Goal: Task Accomplishment & Management: Manage account settings

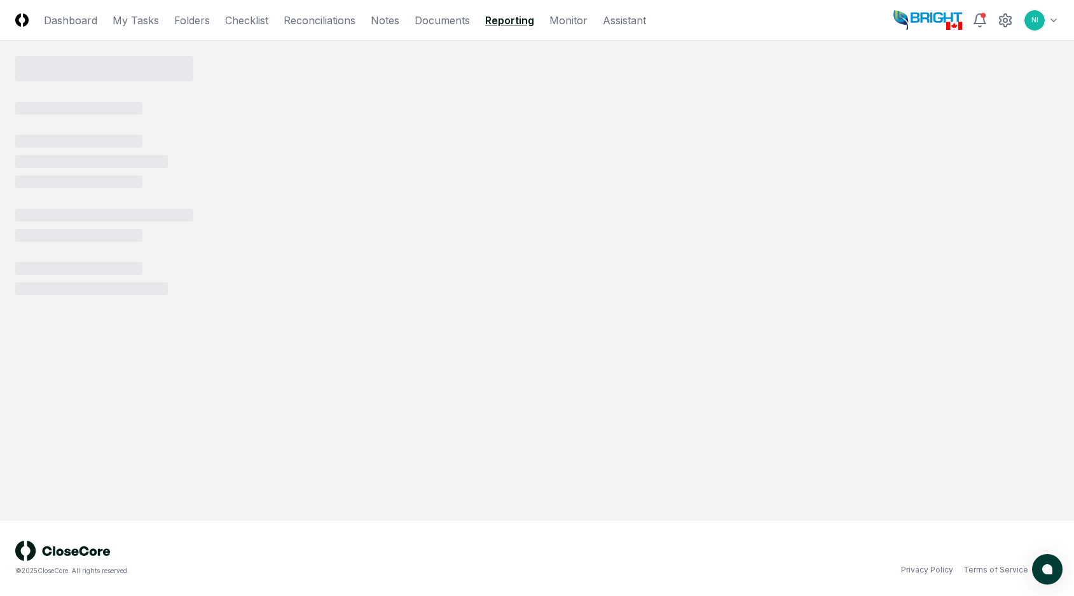
click at [939, 24] on img at bounding box center [927, 20] width 69 height 20
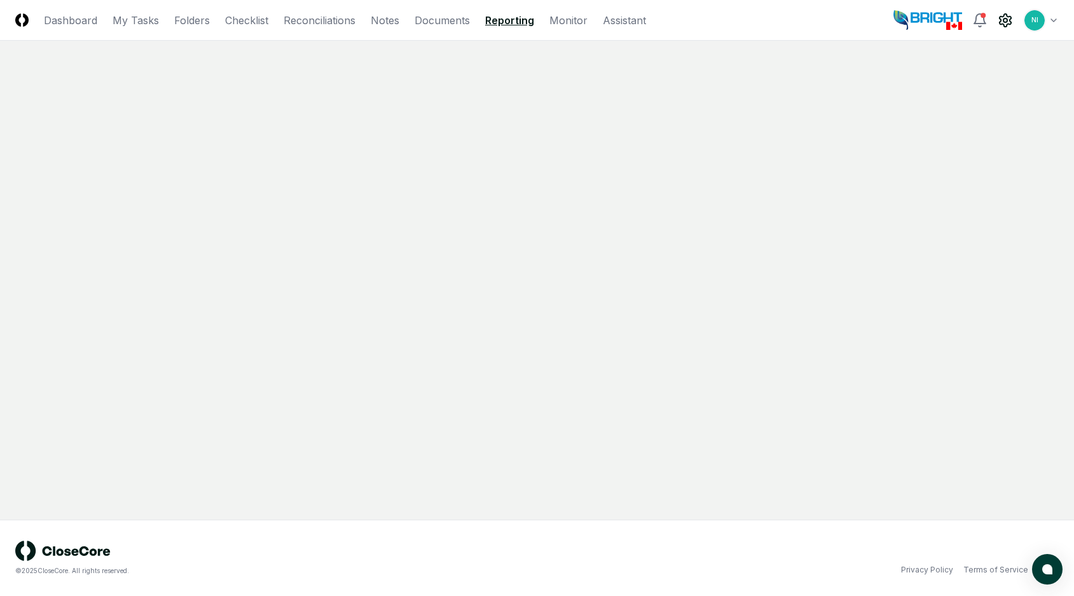
click at [998, 20] on icon at bounding box center [1004, 20] width 15 height 15
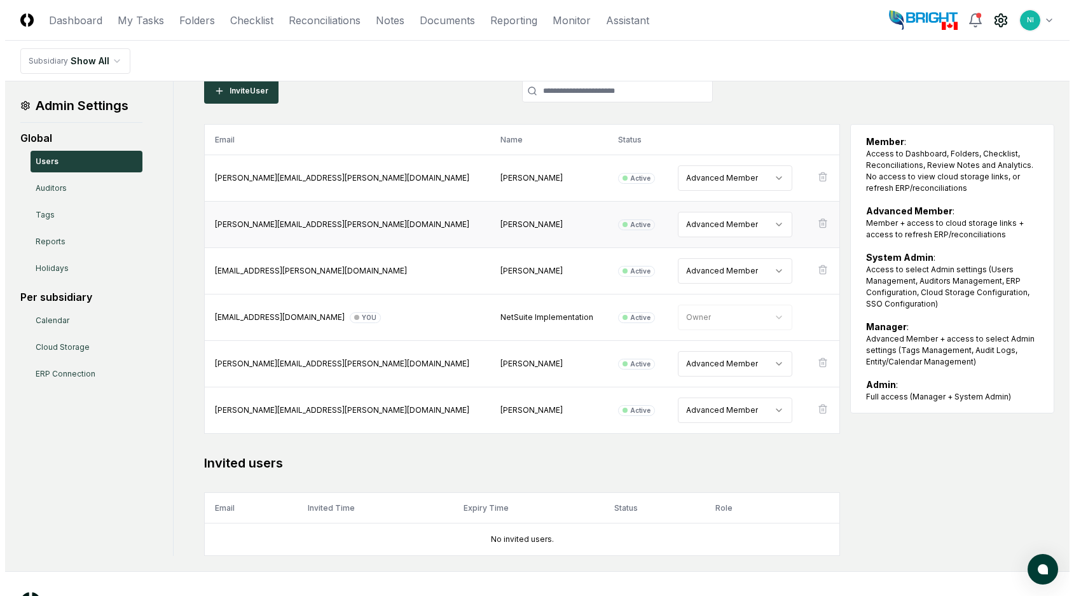
scroll to position [64, 0]
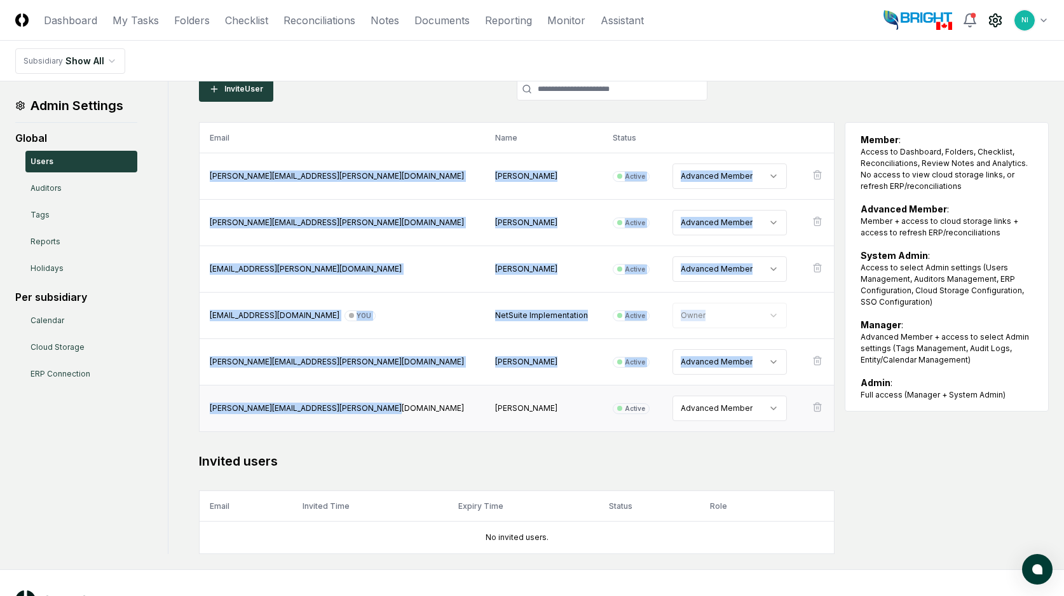
drag, startPoint x: 208, startPoint y: 175, endPoint x: 426, endPoint y: 397, distance: 310.6
click at [426, 397] on tbody "candice.young@accountingdepartment.com Candice Young Active Advanced Member kat…" at bounding box center [517, 292] width 635 height 278
click at [414, 365] on div "[PERSON_NAME][EMAIL_ADDRESS][PERSON_NAME][DOMAIN_NAME]" at bounding box center [342, 361] width 265 height 11
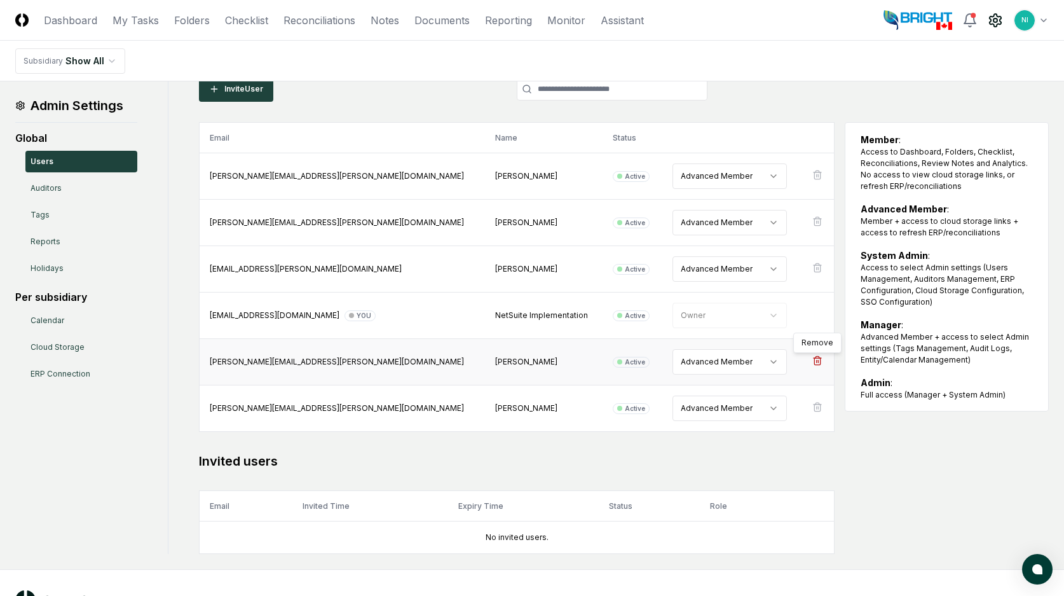
click at [815, 359] on icon at bounding box center [817, 360] width 10 height 10
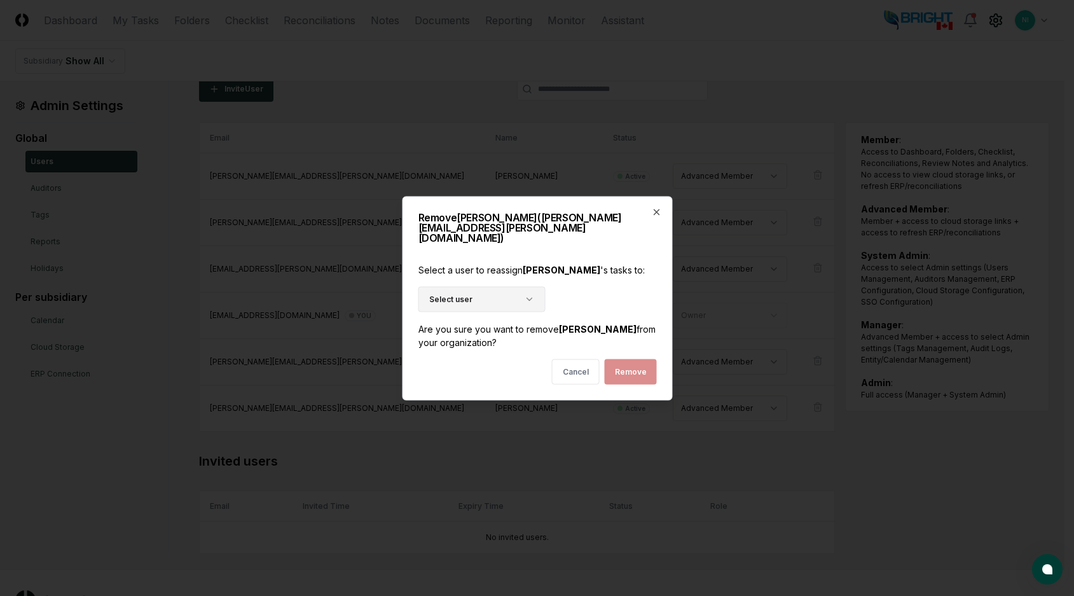
click at [533, 294] on icon "button" at bounding box center [529, 299] width 10 height 10
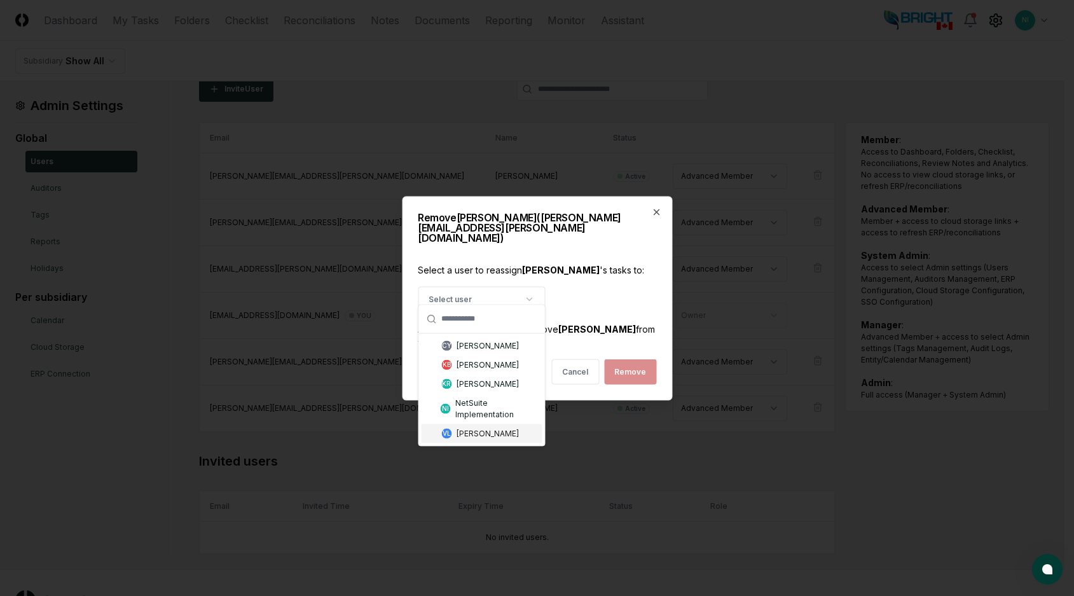
click at [507, 436] on div "[PERSON_NAME]" at bounding box center [487, 432] width 62 height 11
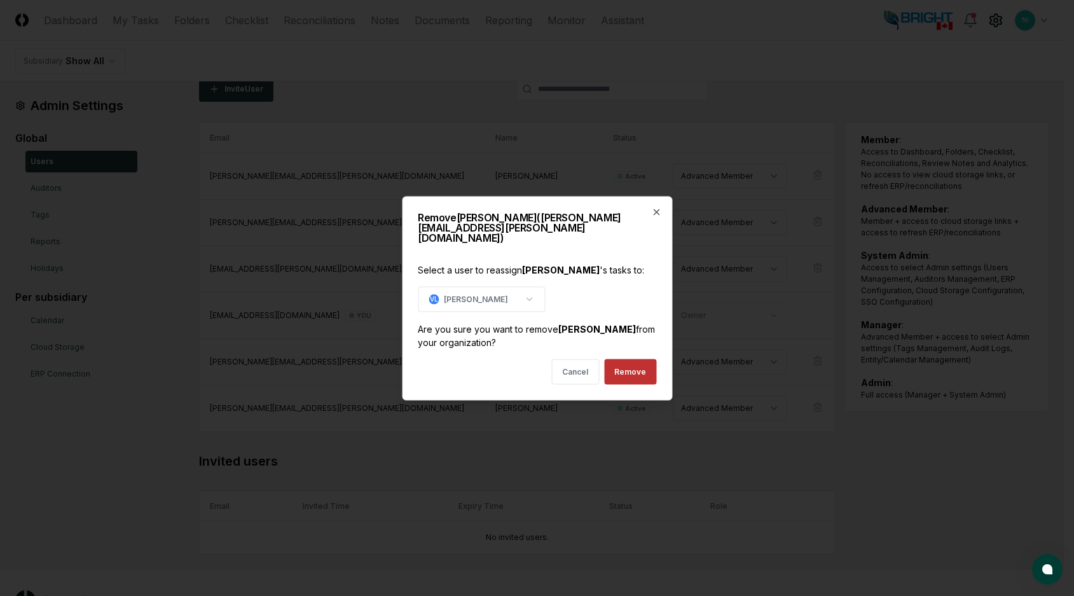
click at [632, 364] on button "Remove" at bounding box center [630, 370] width 52 height 25
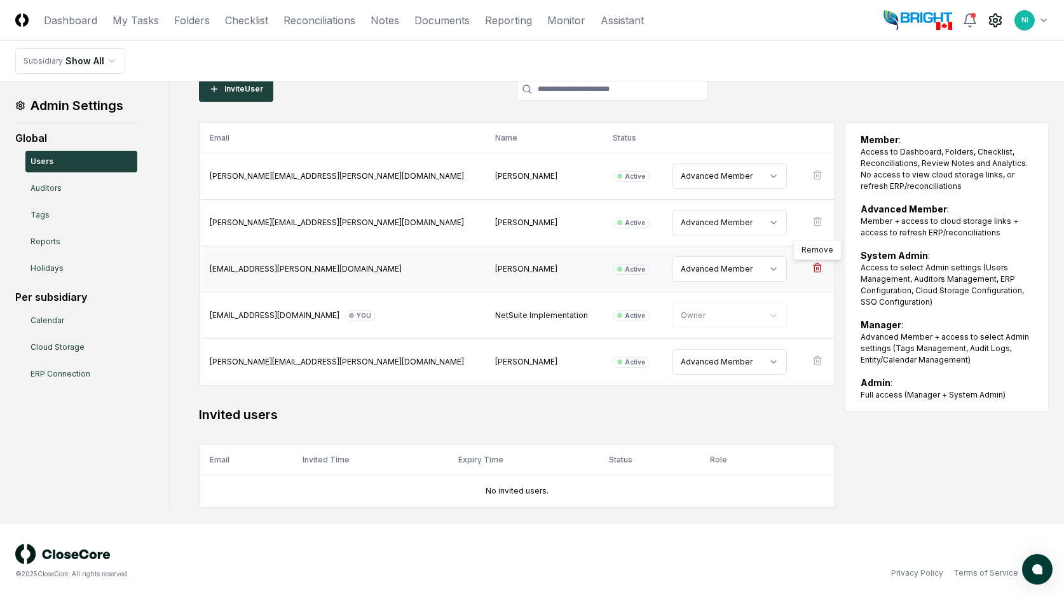
click at [816, 267] on icon at bounding box center [817, 268] width 10 height 10
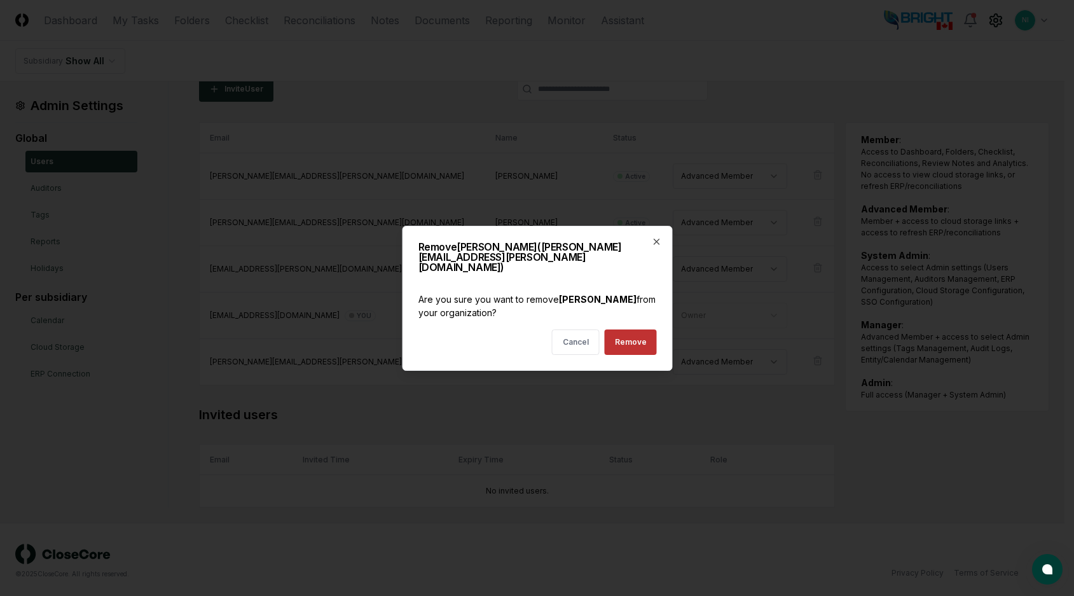
click at [630, 343] on button "Remove" at bounding box center [630, 341] width 52 height 25
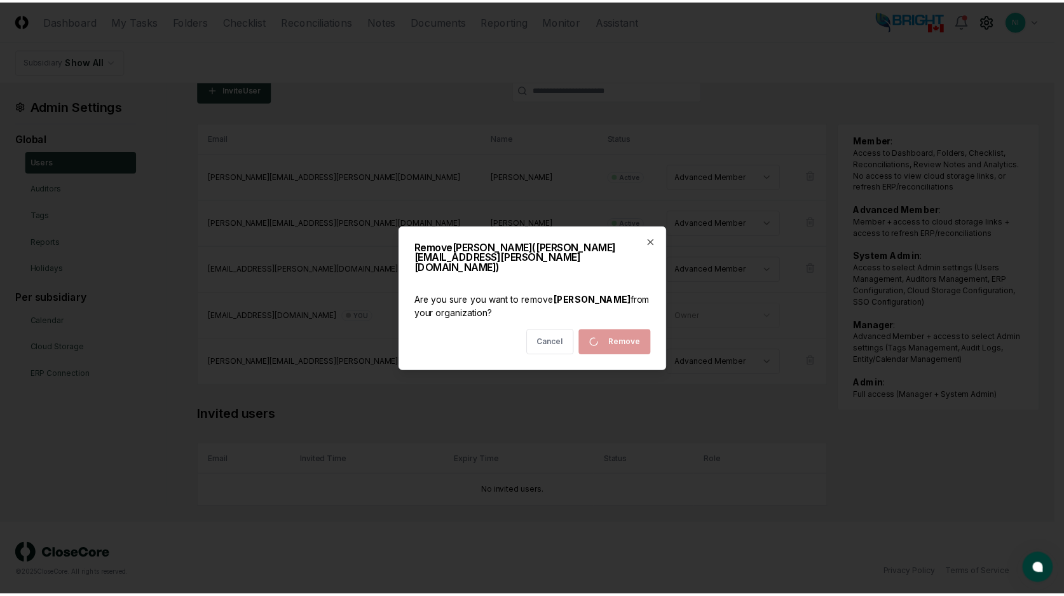
scroll to position [20, 0]
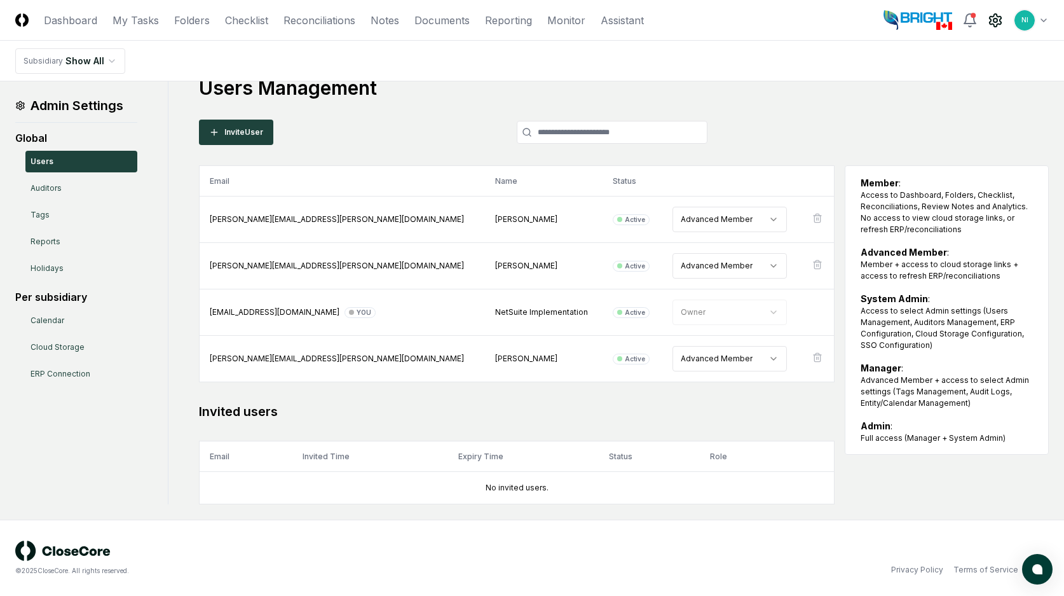
click at [992, 21] on icon at bounding box center [995, 20] width 15 height 15
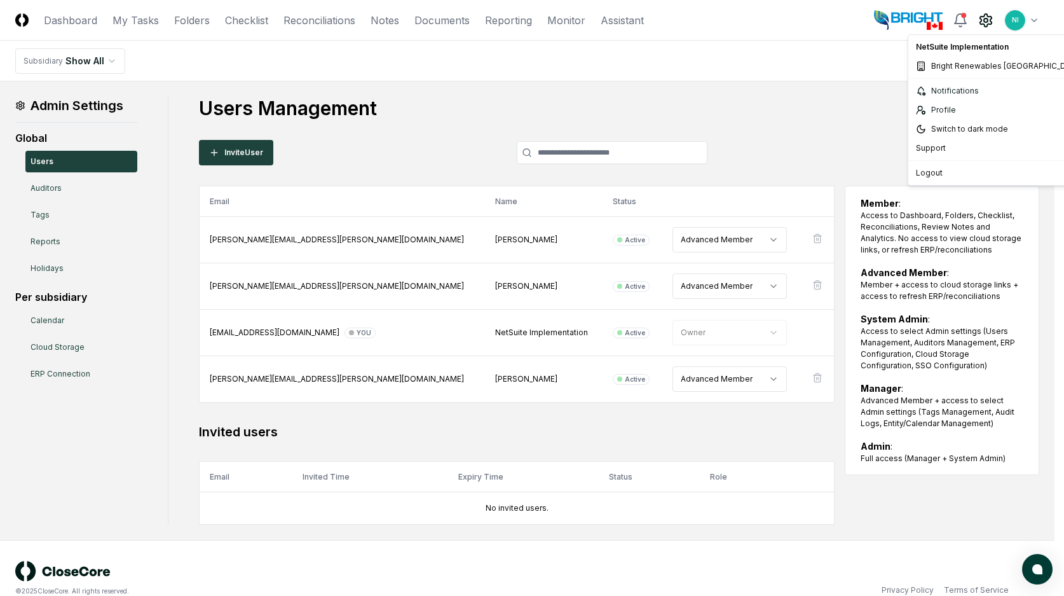
click at [1044, 20] on html "CloseCore Dashboard My Tasks Folders Checklist Reconciliations Notes Documents …" at bounding box center [532, 308] width 1064 height 616
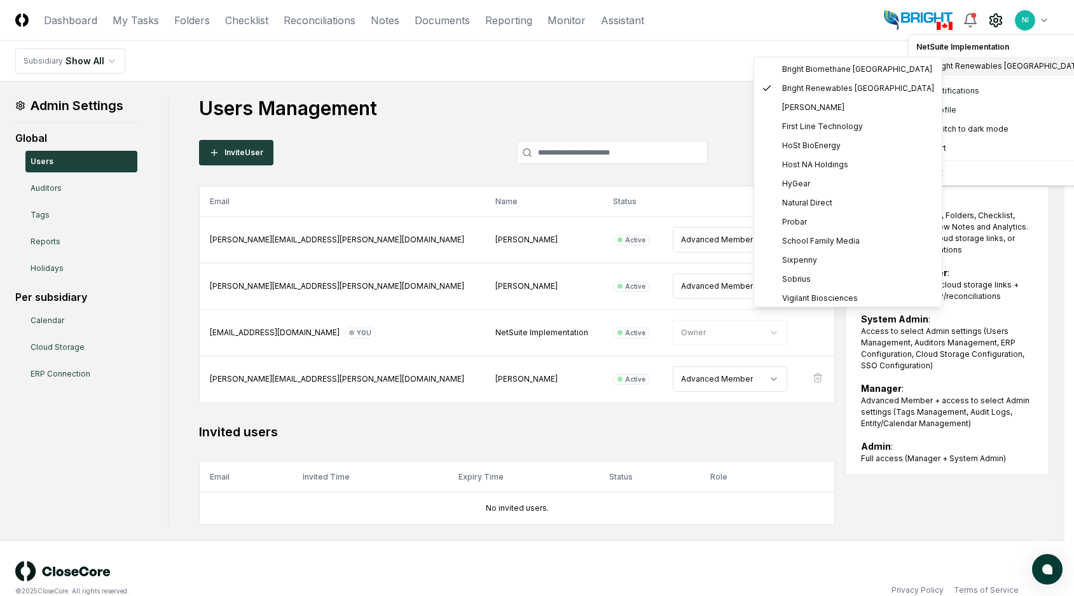
click at [973, 64] on span "Bright Renewables [GEOGRAPHIC_DATA]" at bounding box center [1007, 65] width 152 height 11
click at [809, 71] on span "Bright Biomethane [GEOGRAPHIC_DATA]" at bounding box center [857, 69] width 150 height 11
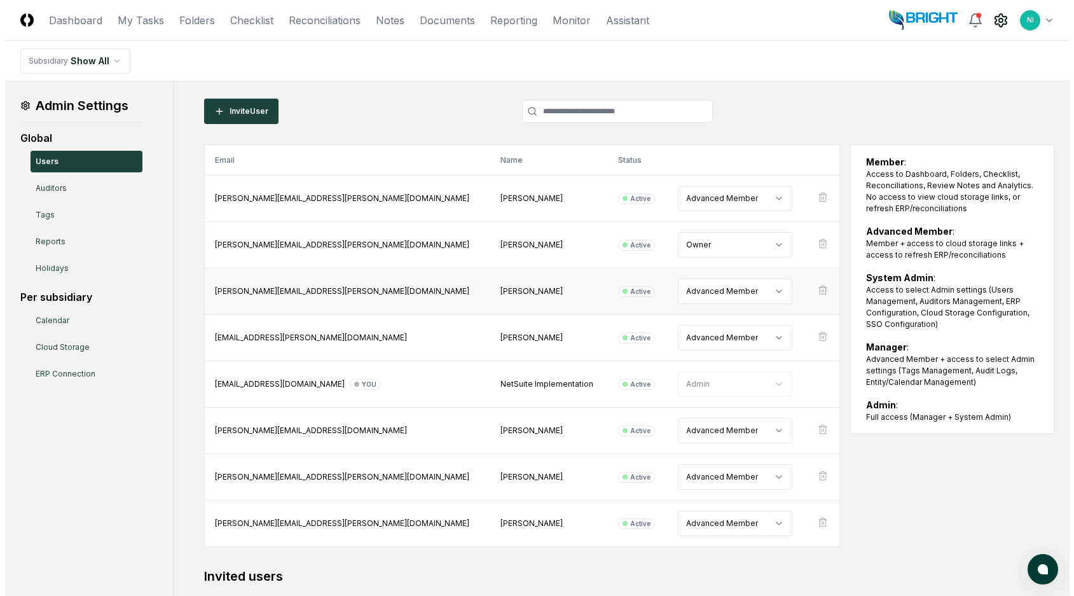
scroll to position [64, 0]
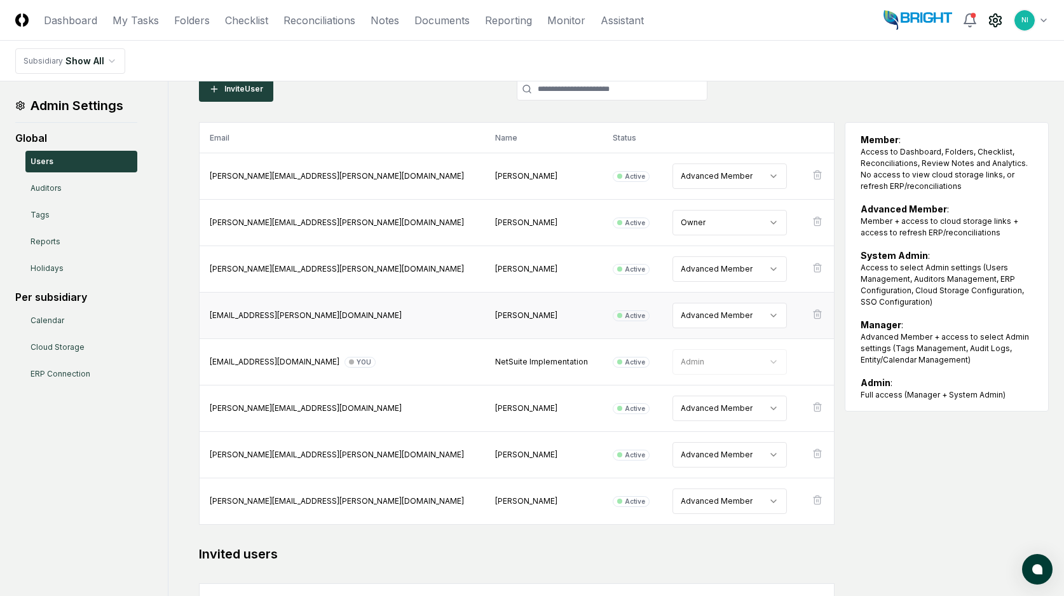
click at [812, 305] on td at bounding box center [818, 315] width 32 height 46
click at [812, 317] on icon at bounding box center [817, 314] width 10 height 10
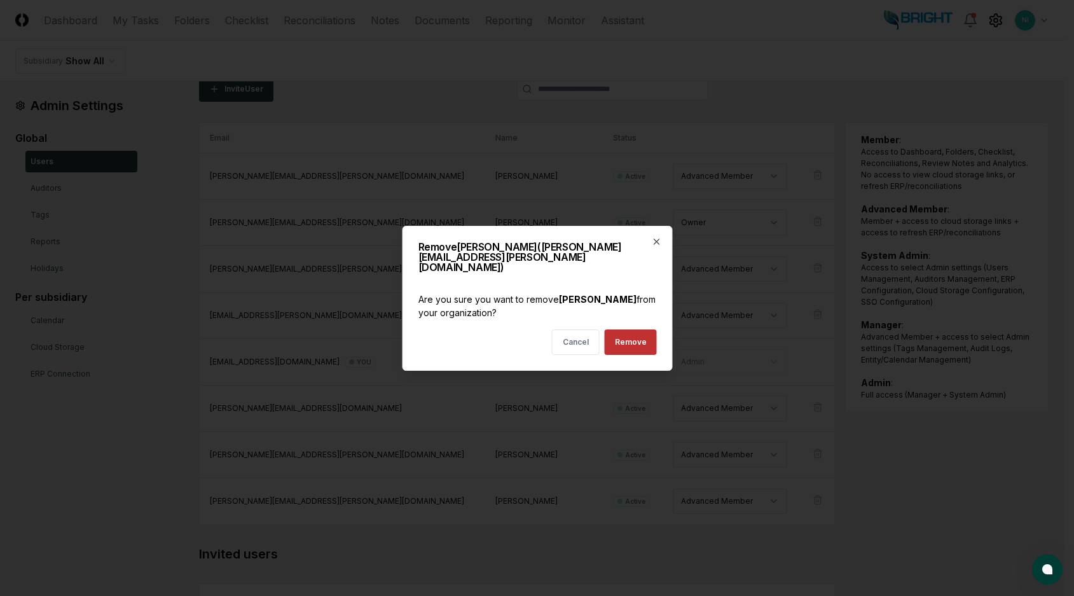
click at [621, 332] on button "Remove" at bounding box center [630, 341] width 52 height 25
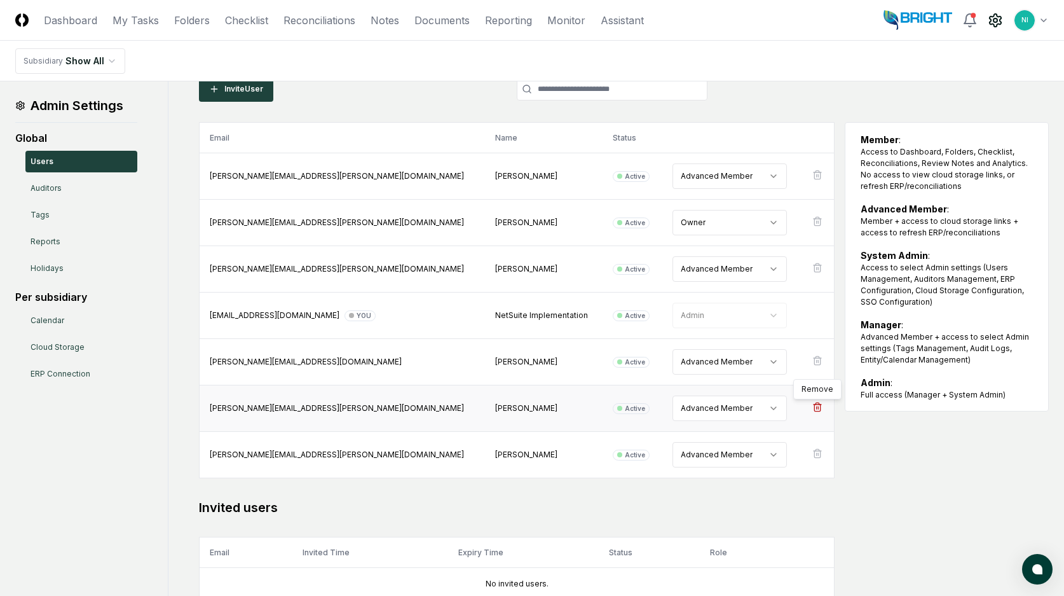
click at [816, 406] on icon at bounding box center [817, 407] width 10 height 10
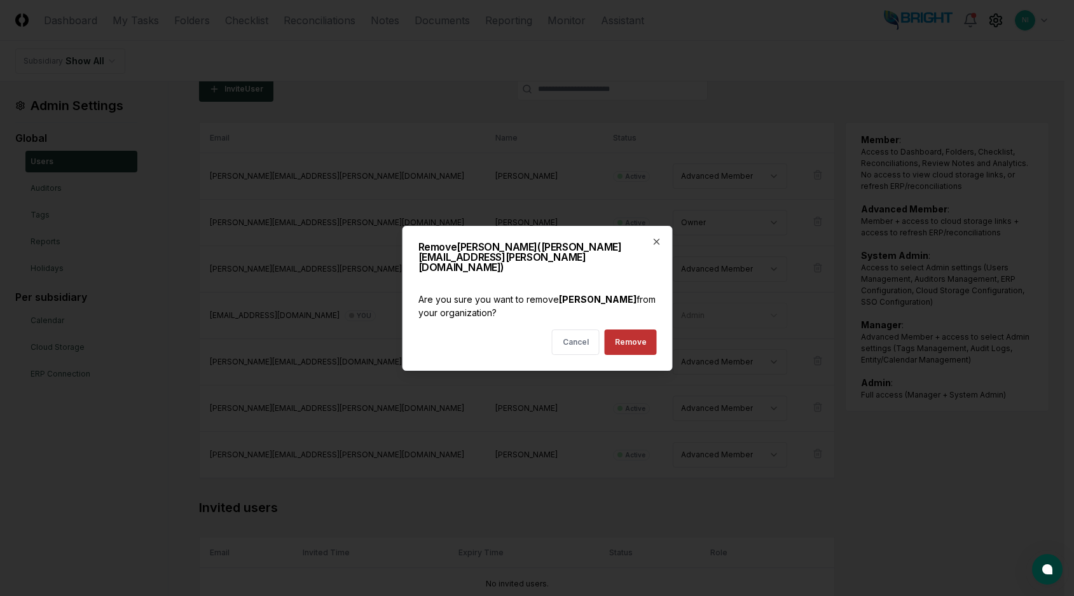
click at [642, 341] on button "Remove" at bounding box center [630, 341] width 52 height 25
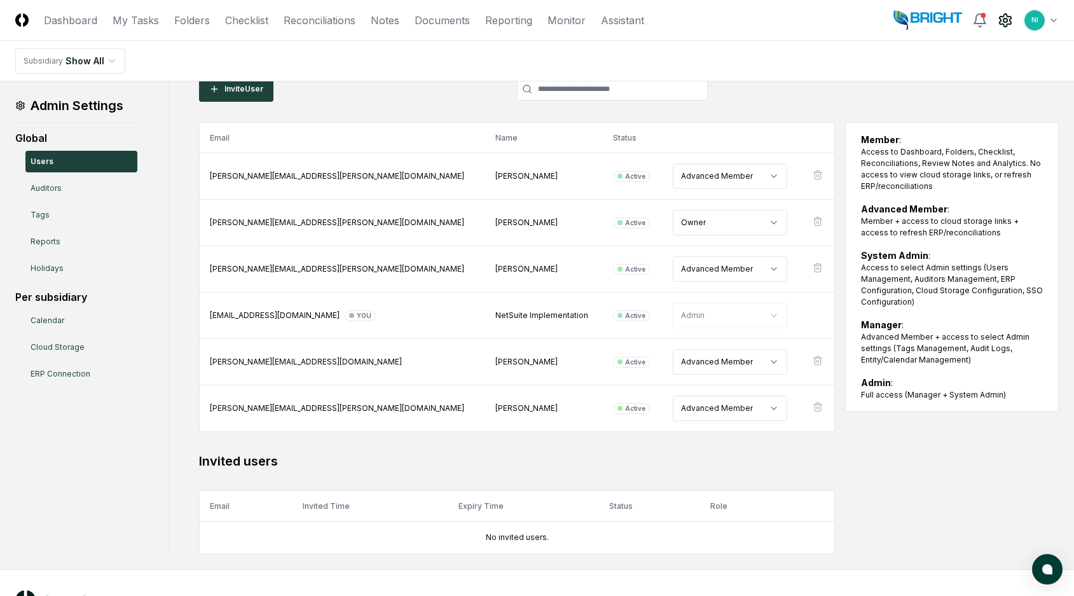
click at [1046, 17] on html "CloseCore Dashboard My Tasks Folders Checklist Reconciliations Notes Documents …" at bounding box center [537, 290] width 1074 height 709
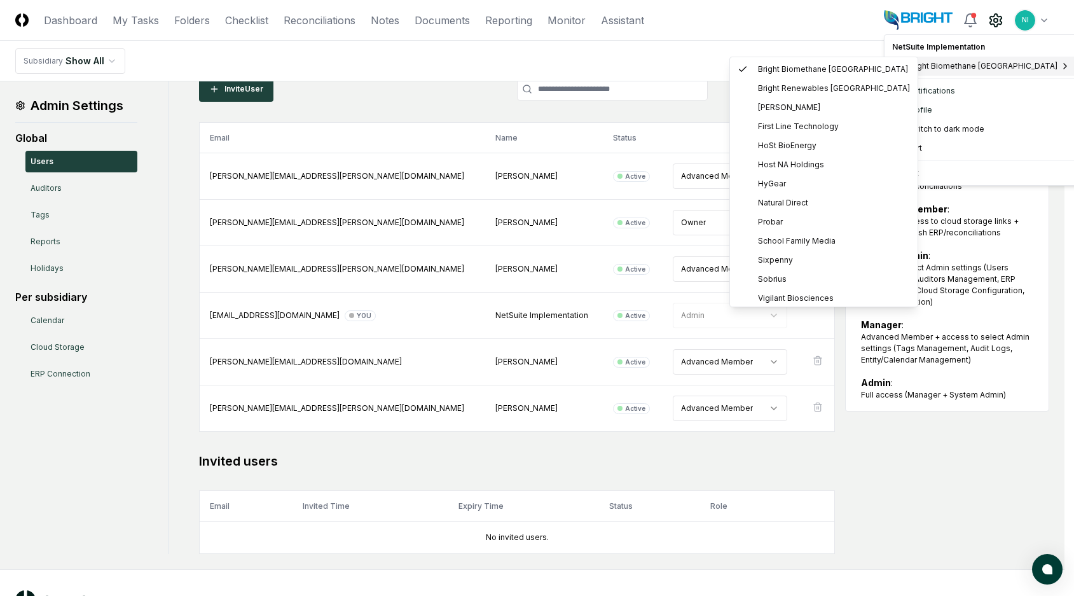
click at [998, 64] on span "Bright Biomethane [GEOGRAPHIC_DATA]" at bounding box center [982, 65] width 150 height 11
drag, startPoint x: 765, startPoint y: 109, endPoint x: 762, endPoint y: 117, distance: 8.0
click at [765, 109] on span "[PERSON_NAME]" at bounding box center [789, 107] width 62 height 11
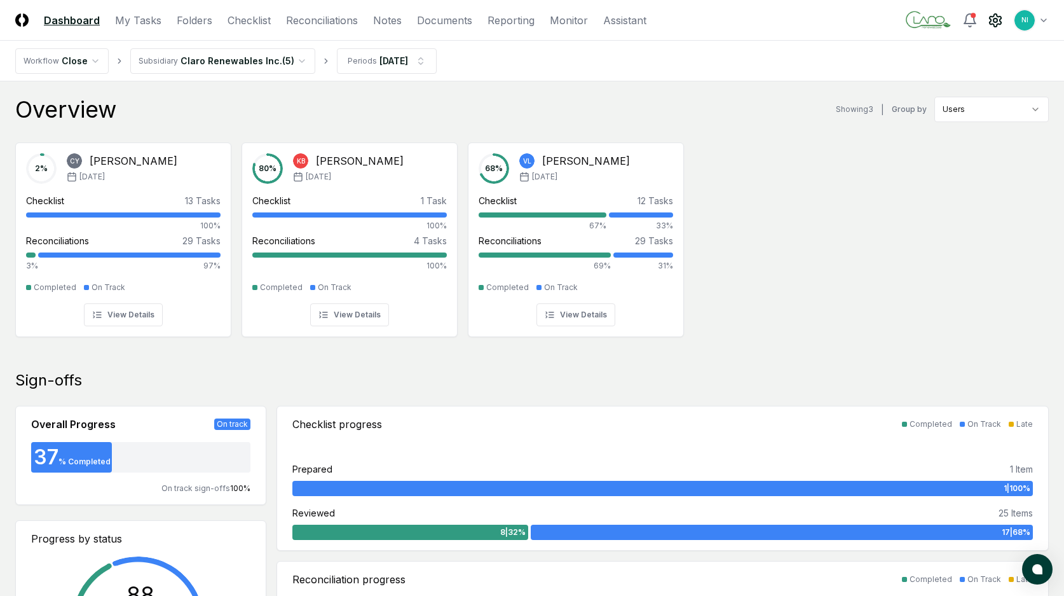
click at [999, 16] on icon at bounding box center [995, 20] width 11 height 13
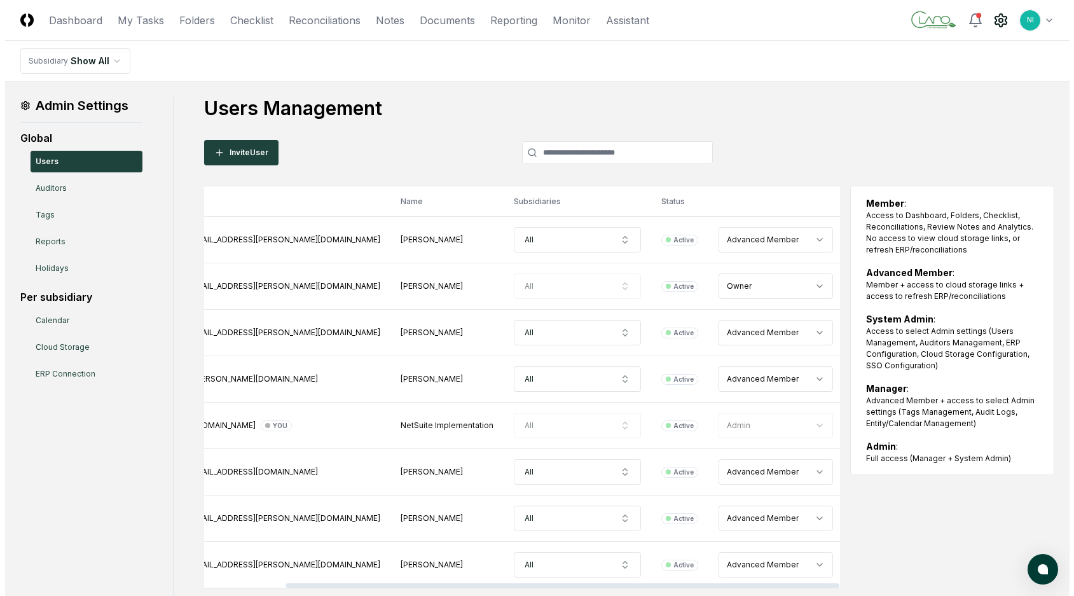
scroll to position [0, 93]
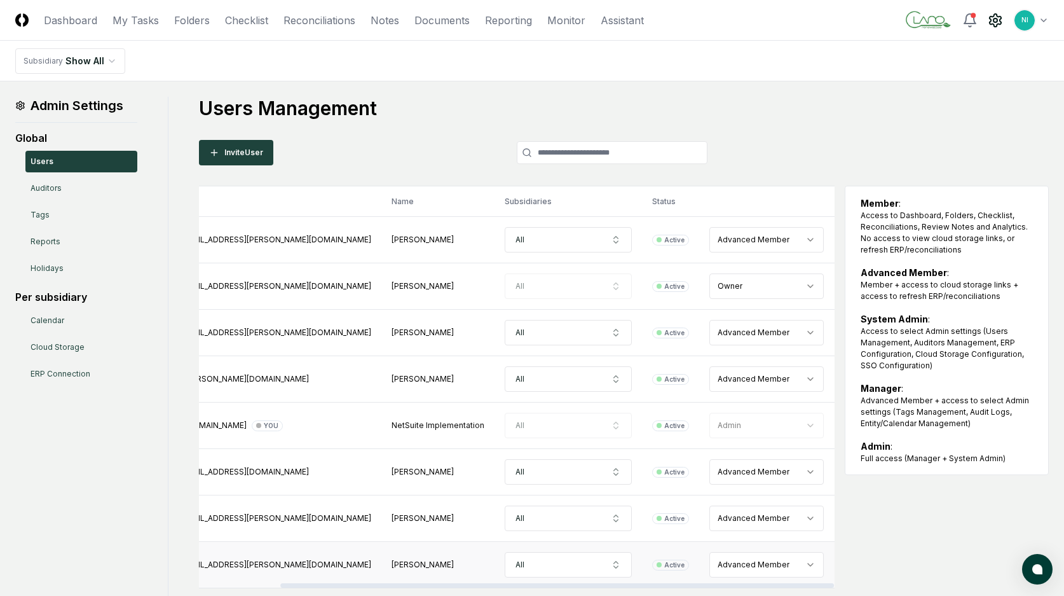
drag, startPoint x: 655, startPoint y: 585, endPoint x: 759, endPoint y: 578, distance: 104.5
click at [759, 583] on div at bounding box center [557, 585] width 554 height 4
click at [846, 379] on icon at bounding box center [849, 378] width 6 height 7
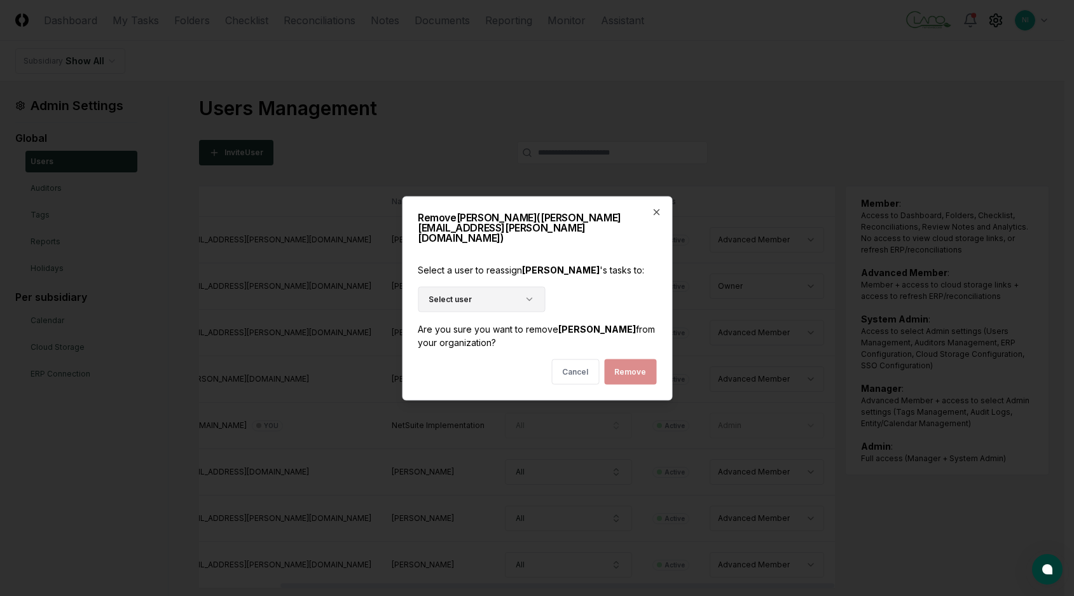
click at [531, 294] on icon "button" at bounding box center [529, 299] width 10 height 10
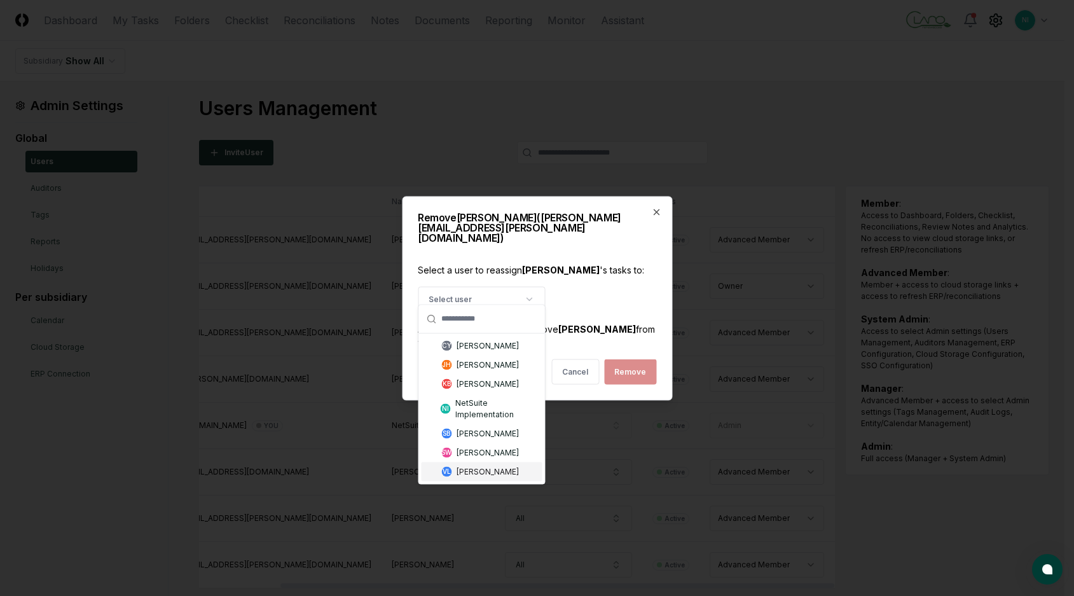
click at [495, 475] on div "[PERSON_NAME]" at bounding box center [487, 470] width 62 height 11
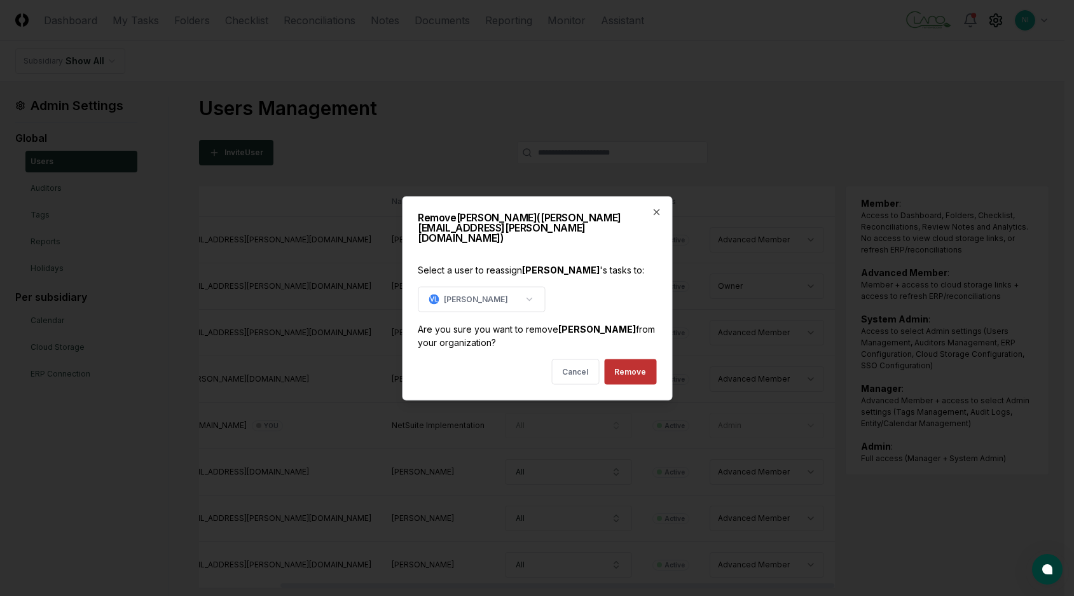
click at [632, 362] on button "Remove" at bounding box center [630, 370] width 52 height 25
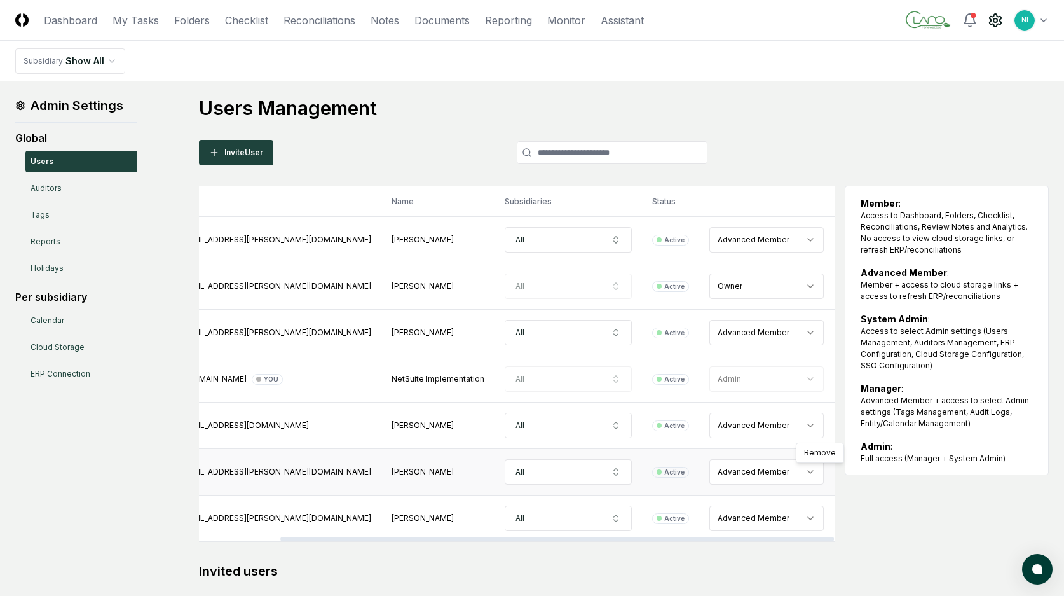
click at [846, 471] on icon at bounding box center [849, 471] width 6 height 7
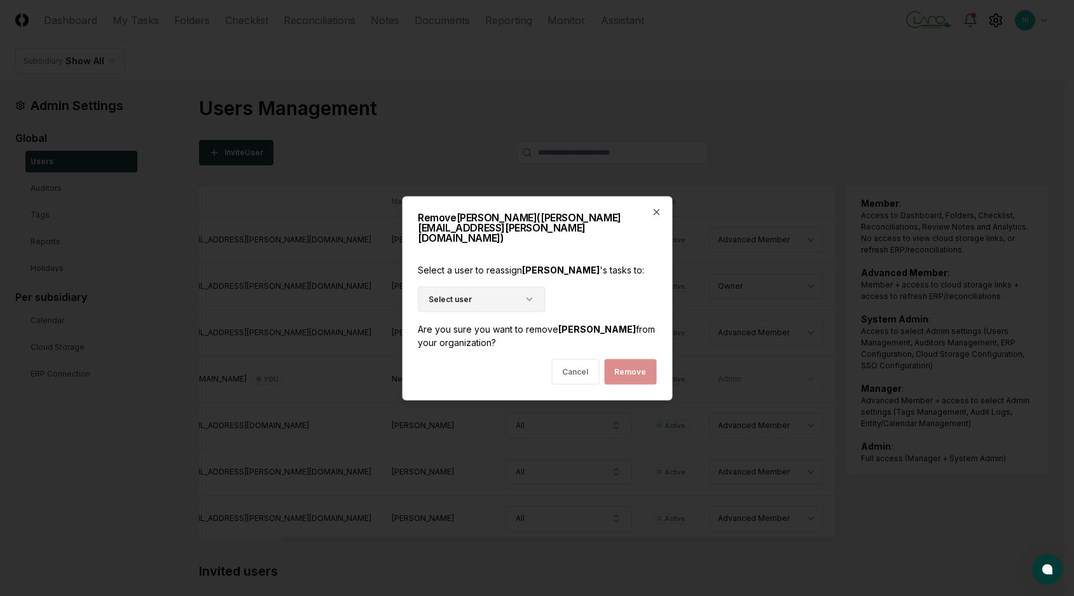
click at [535, 296] on button "Select user" at bounding box center [481, 298] width 127 height 25
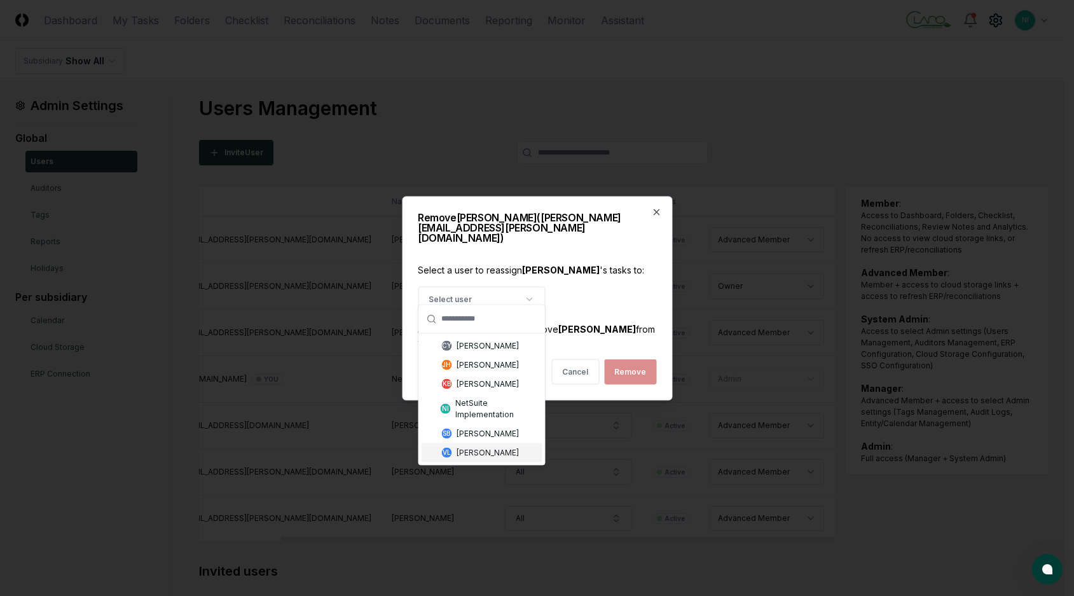
click at [496, 458] on div "[PERSON_NAME]" at bounding box center [487, 451] width 62 height 11
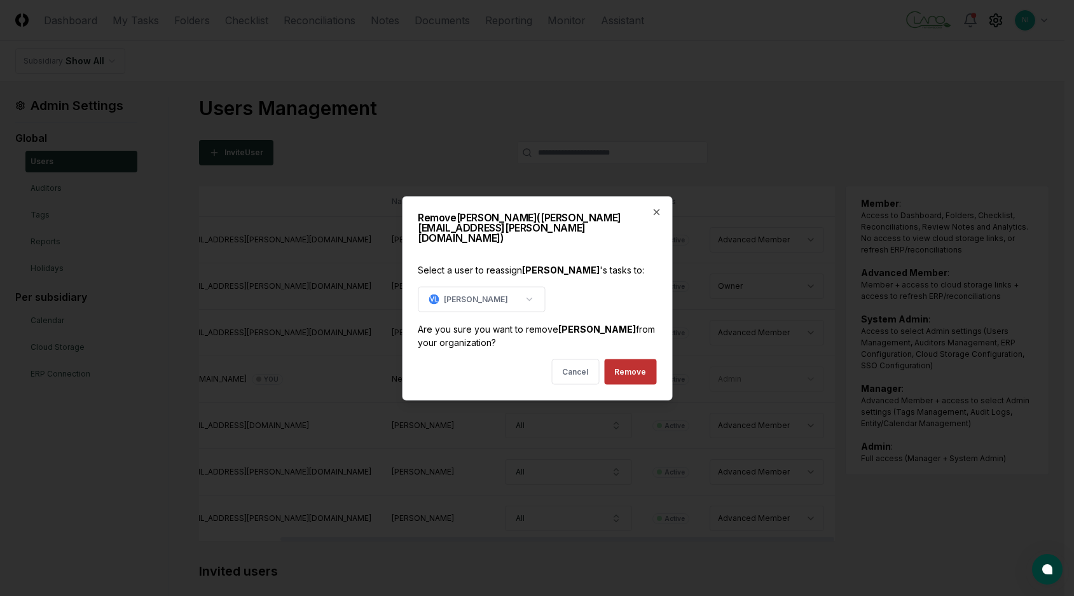
click at [632, 359] on button "Remove" at bounding box center [630, 370] width 52 height 25
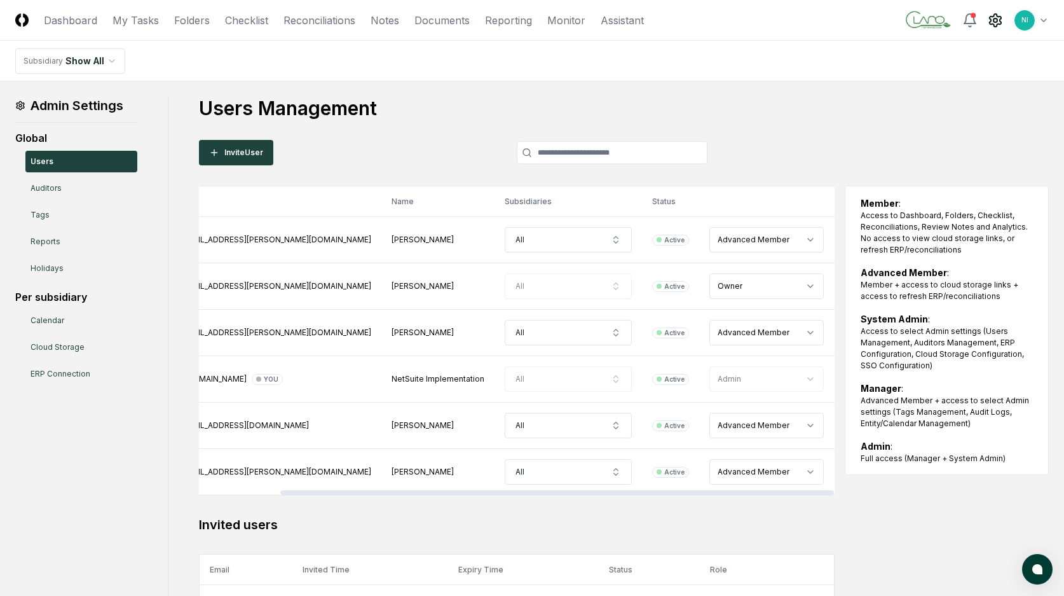
click at [1044, 18] on html "CloseCore Dashboard My Tasks Folders Checklist Reconciliations Notes Documents …" at bounding box center [532, 354] width 1064 height 709
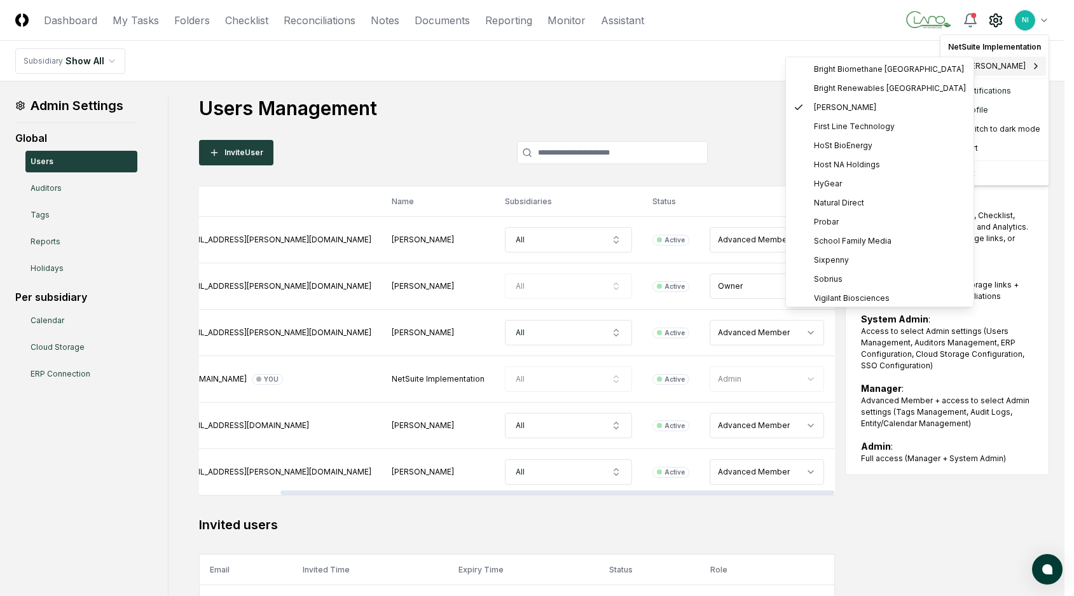
click at [1001, 67] on span "[PERSON_NAME]" at bounding box center [994, 65] width 62 height 11
click at [833, 144] on span "HoSt BioEnergy" at bounding box center [843, 145] width 58 height 11
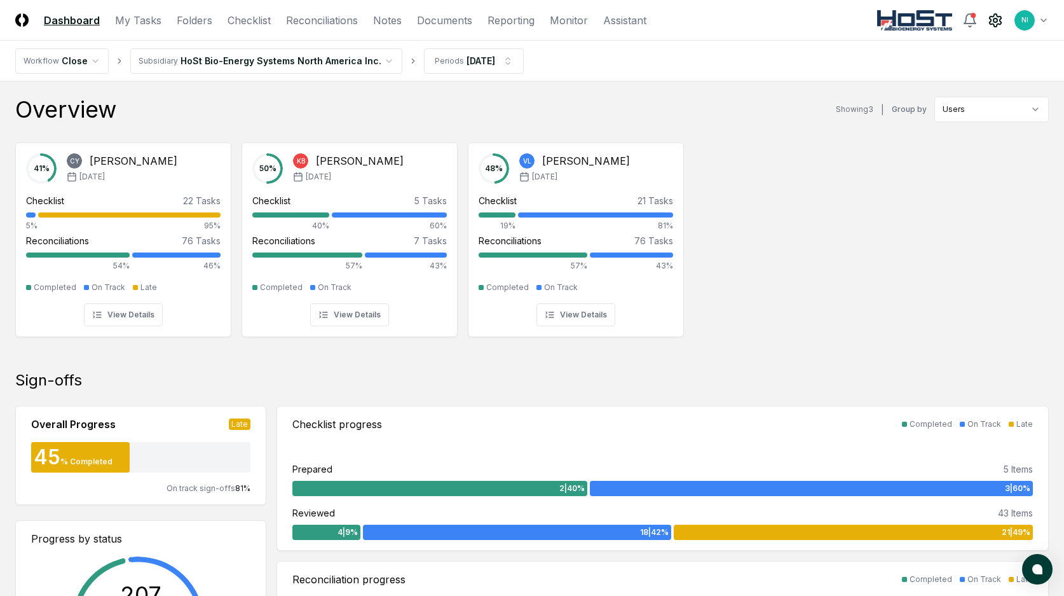
click at [997, 24] on icon at bounding box center [995, 20] width 11 height 13
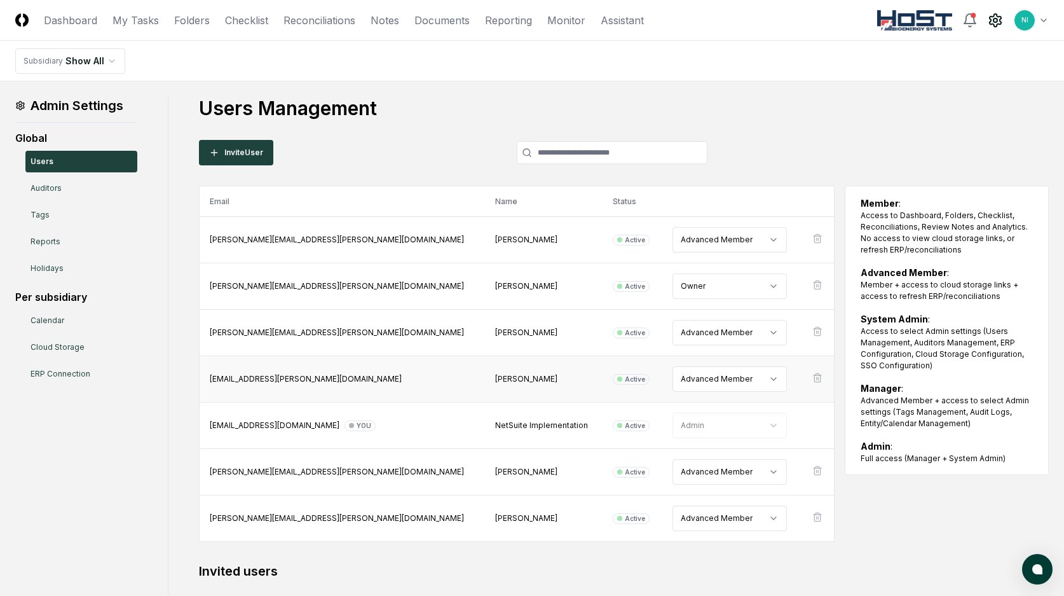
click at [810, 381] on td at bounding box center [818, 379] width 32 height 46
click at [814, 378] on icon at bounding box center [817, 377] width 10 height 10
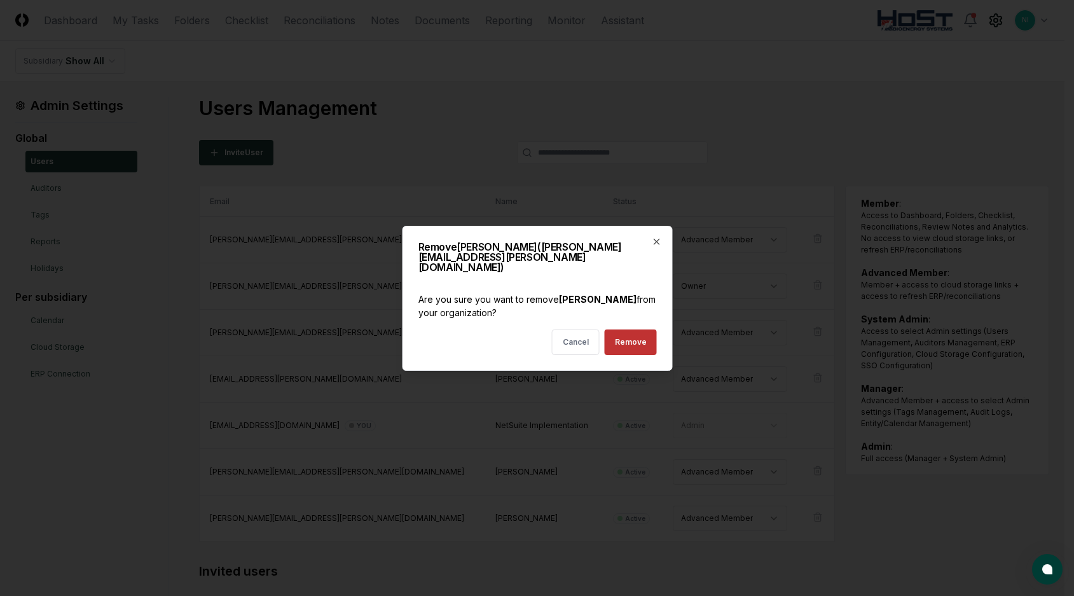
click at [647, 341] on button "Remove" at bounding box center [630, 341] width 52 height 25
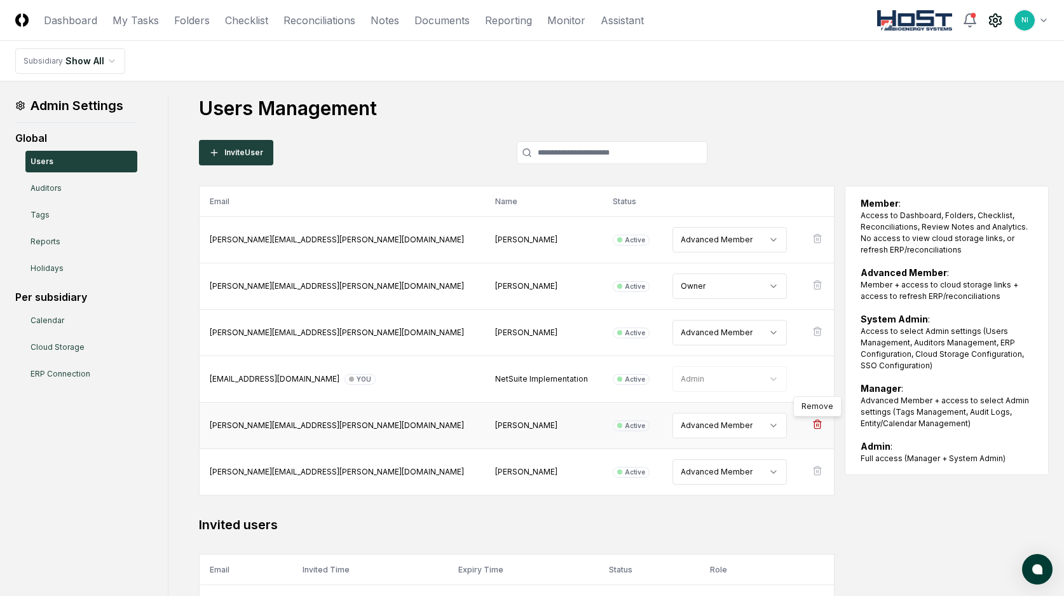
click at [814, 423] on icon at bounding box center [817, 424] width 10 height 10
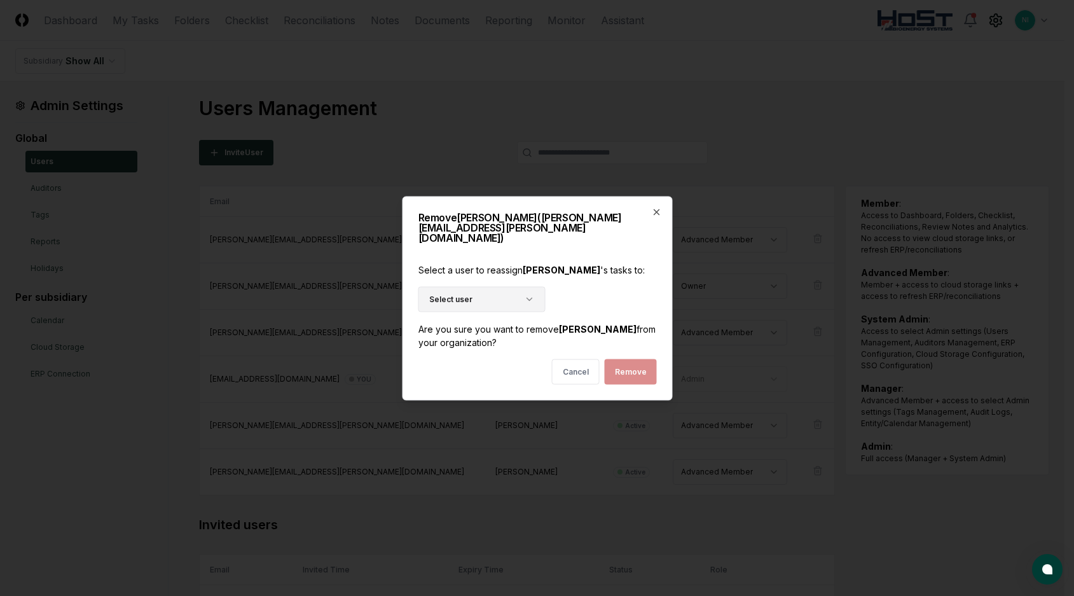
click at [533, 294] on icon "button" at bounding box center [529, 299] width 10 height 10
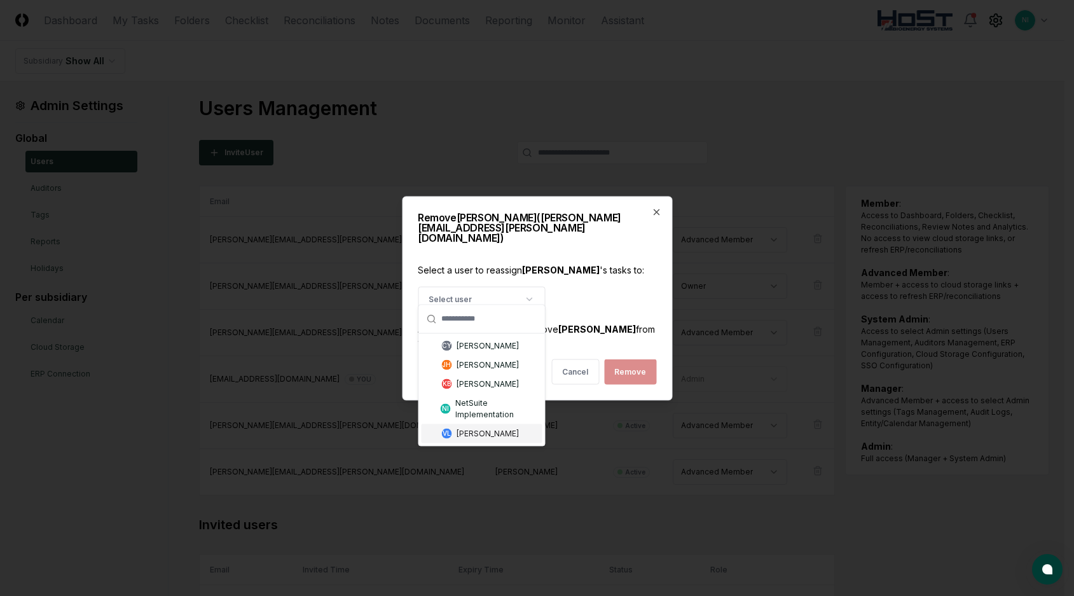
click at [495, 439] on div "[PERSON_NAME]" at bounding box center [487, 432] width 62 height 11
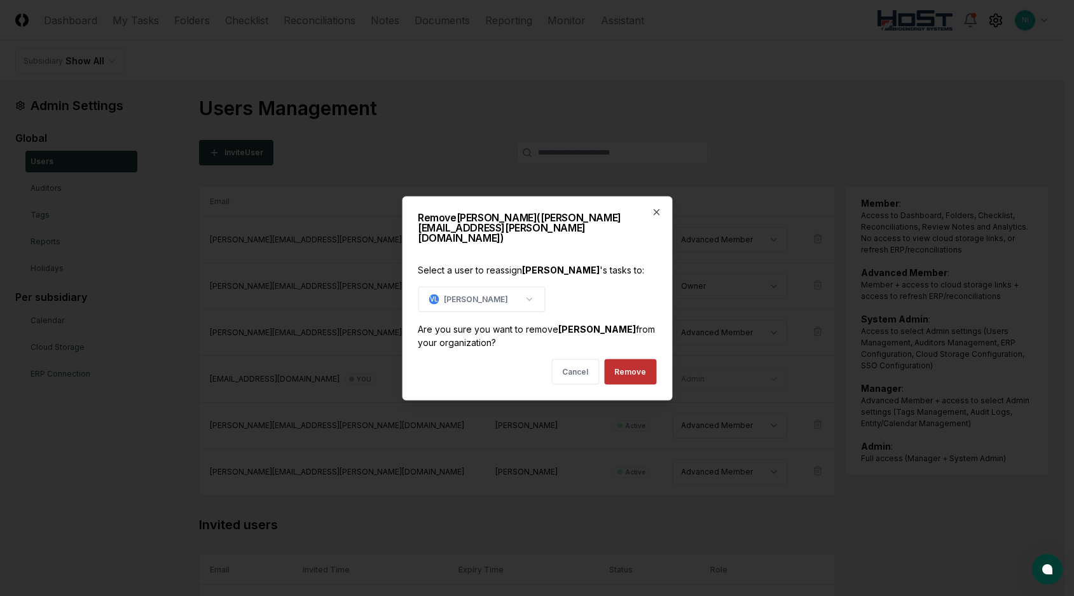
click at [628, 362] on button "Remove" at bounding box center [630, 370] width 52 height 25
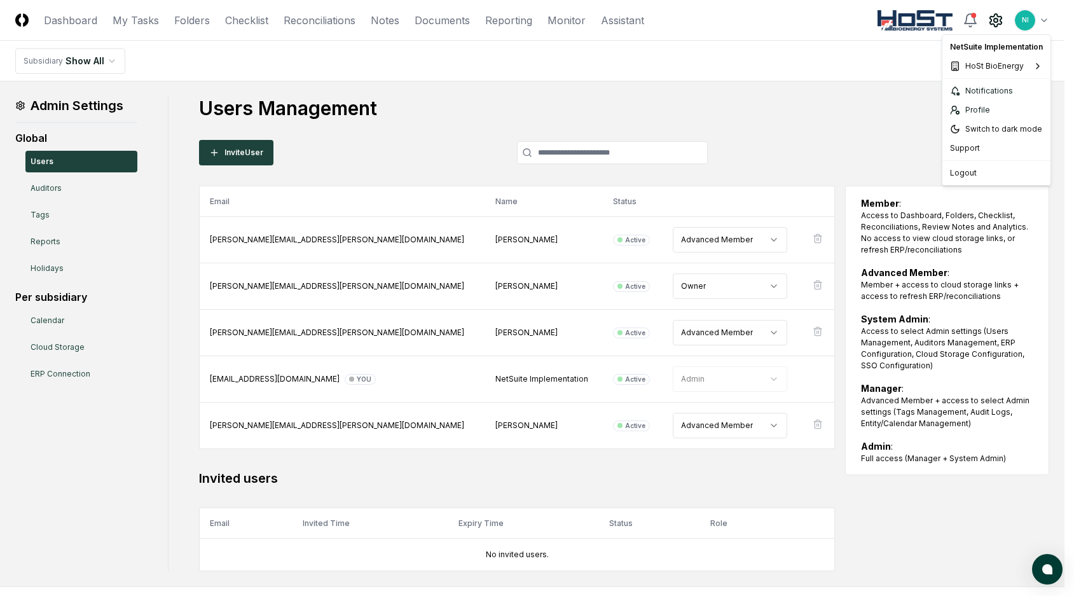
click at [1042, 20] on html "CloseCore Dashboard My Tasks Folders Checklist Reconciliations Notes Documents …" at bounding box center [537, 331] width 1074 height 662
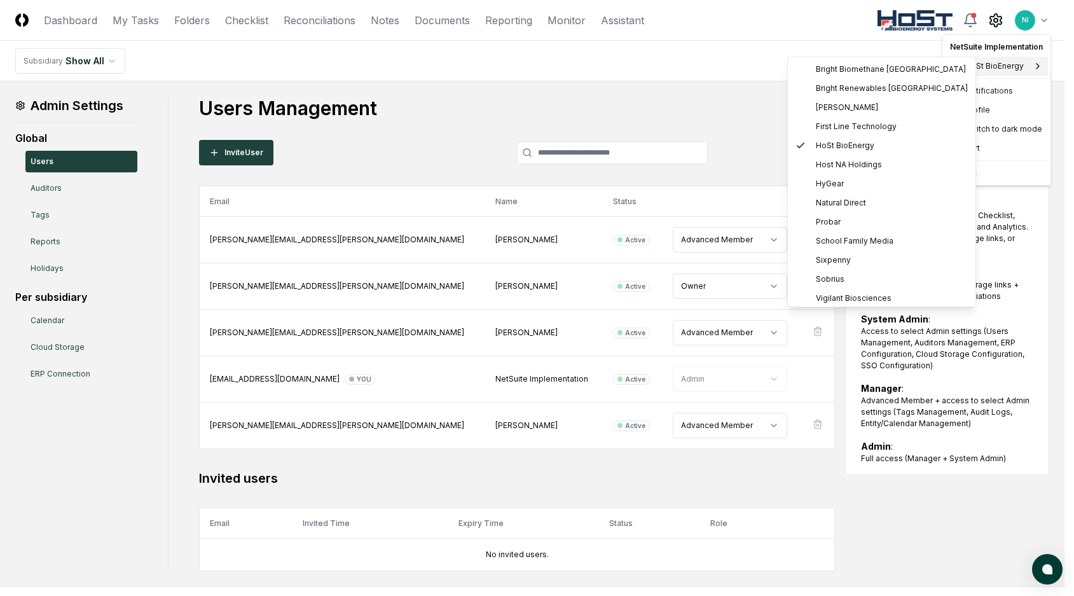
click at [1008, 65] on span "HoSt BioEnergy" at bounding box center [994, 65] width 58 height 11
click at [863, 159] on span "Host NA Holdings" at bounding box center [849, 164] width 66 height 11
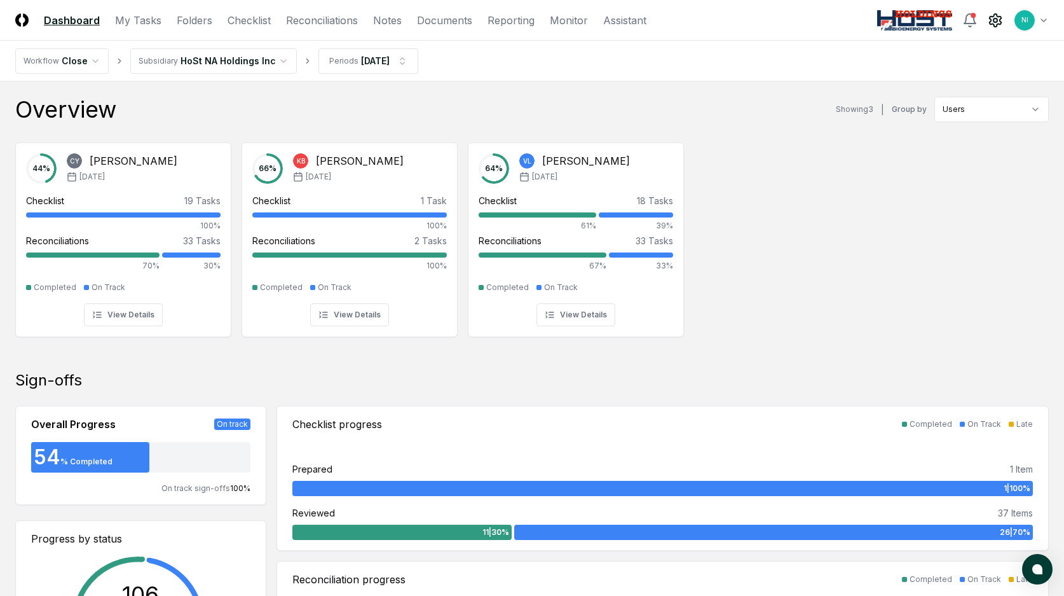
click at [1000, 22] on icon at bounding box center [995, 20] width 11 height 13
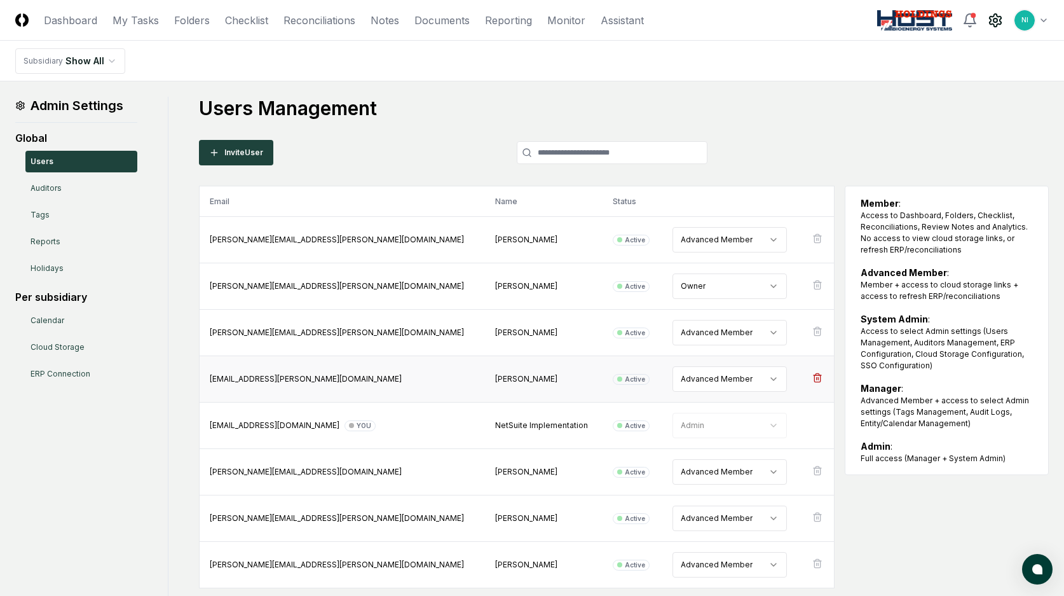
click at [812, 378] on icon at bounding box center [817, 377] width 10 height 10
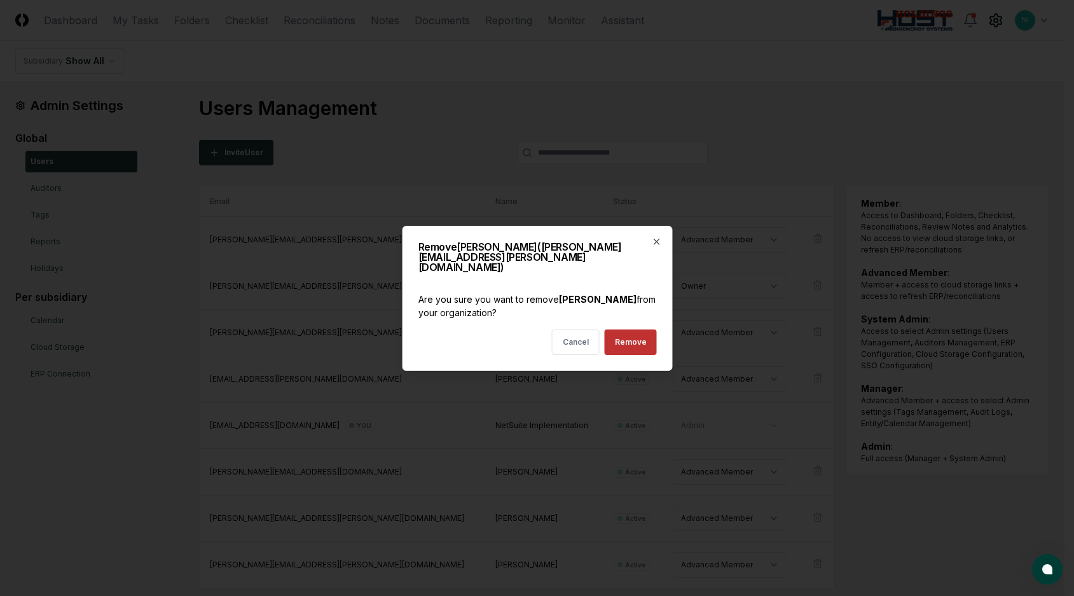
click at [638, 335] on button "Remove" at bounding box center [630, 341] width 52 height 25
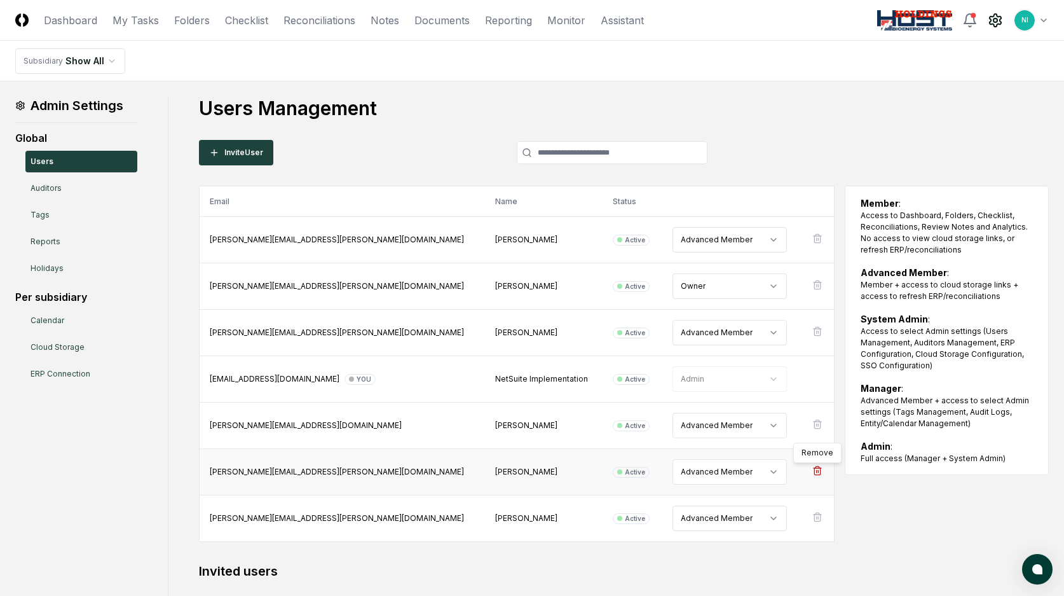
click at [819, 470] on icon at bounding box center [817, 470] width 10 height 10
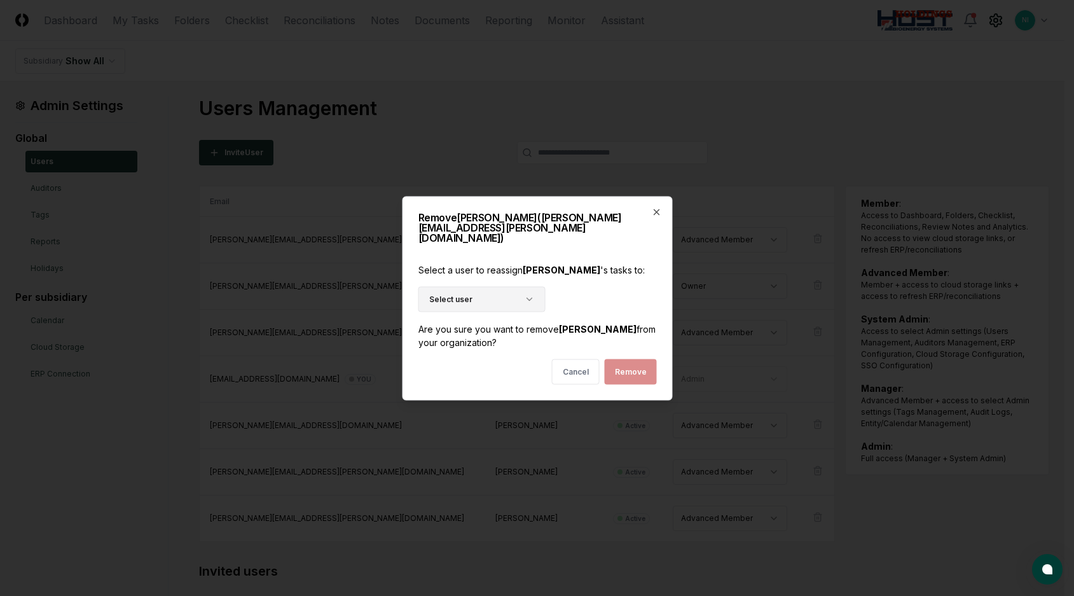
click at [532, 294] on icon "button" at bounding box center [529, 299] width 10 height 10
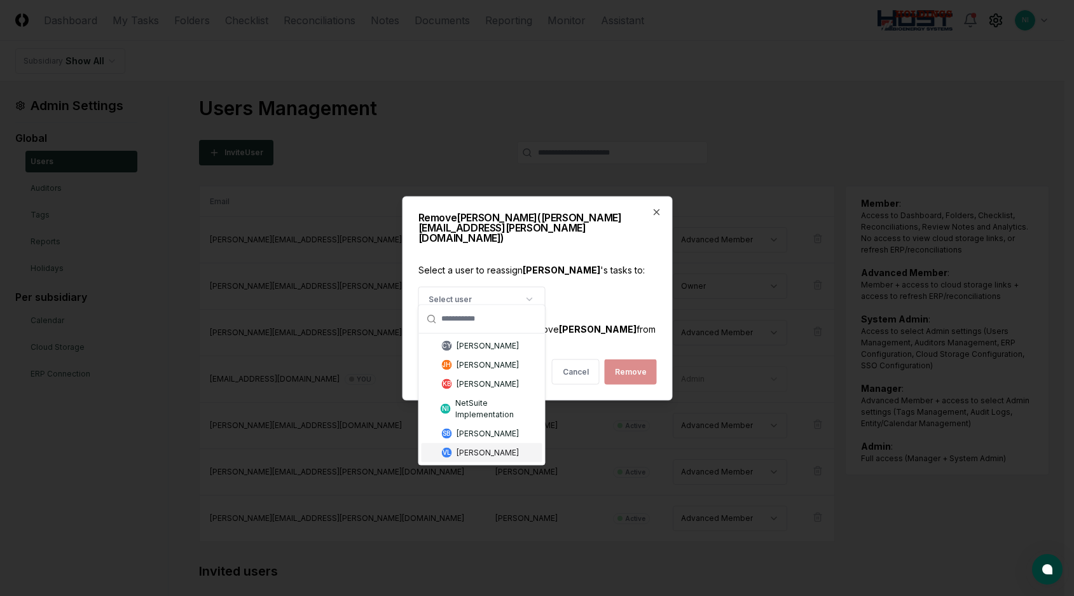
click at [503, 453] on div "Valerie Laurence" at bounding box center [487, 451] width 62 height 11
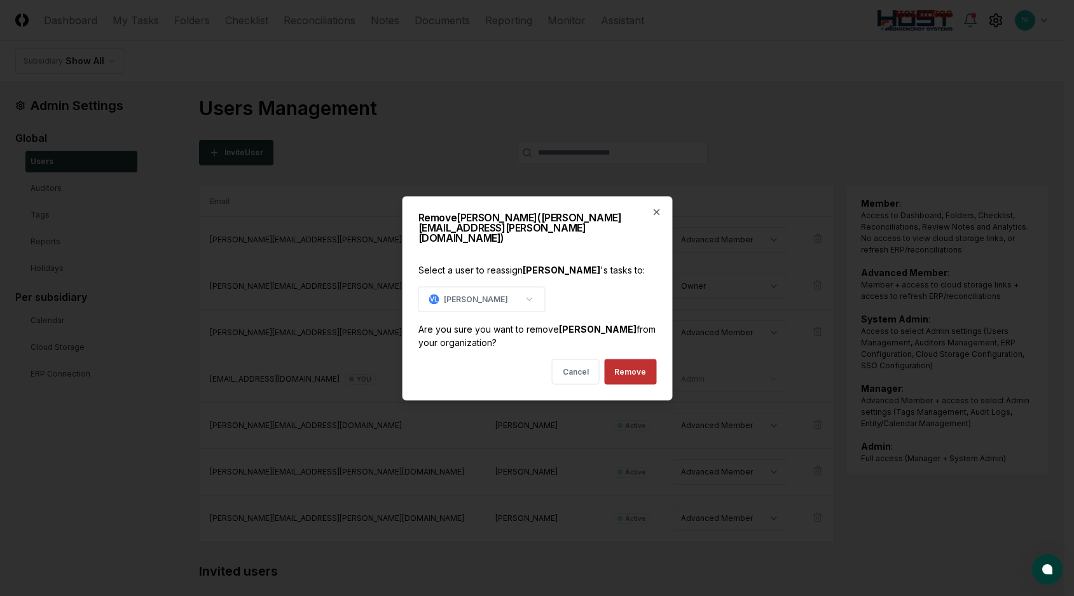
click at [628, 369] on button "Remove" at bounding box center [630, 370] width 52 height 25
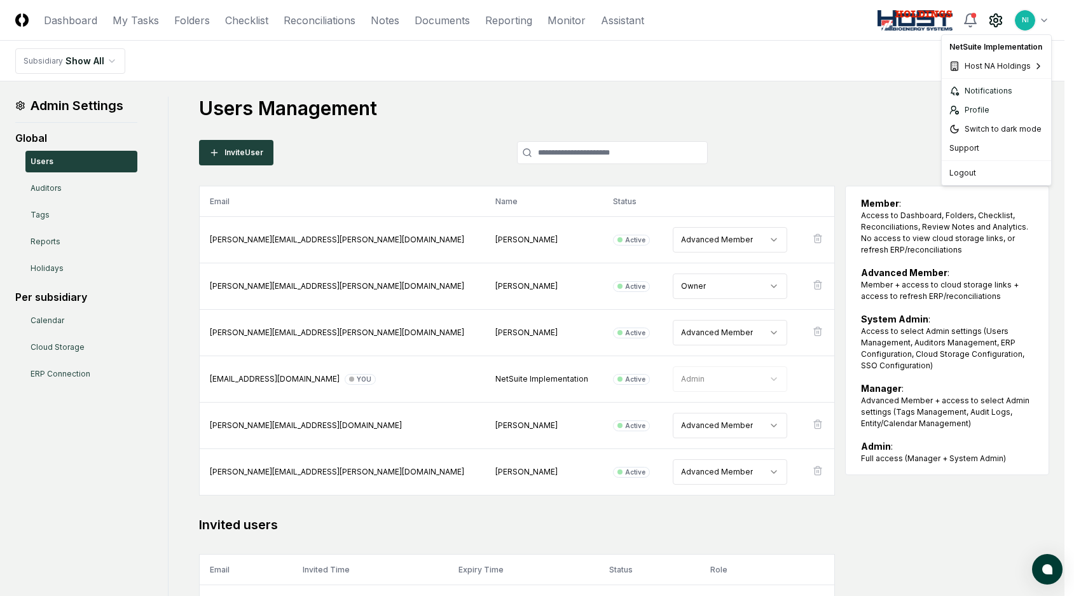
click at [1044, 18] on html "CloseCore Dashboard My Tasks Folders Checklist Reconciliations Notes Documents …" at bounding box center [537, 354] width 1074 height 709
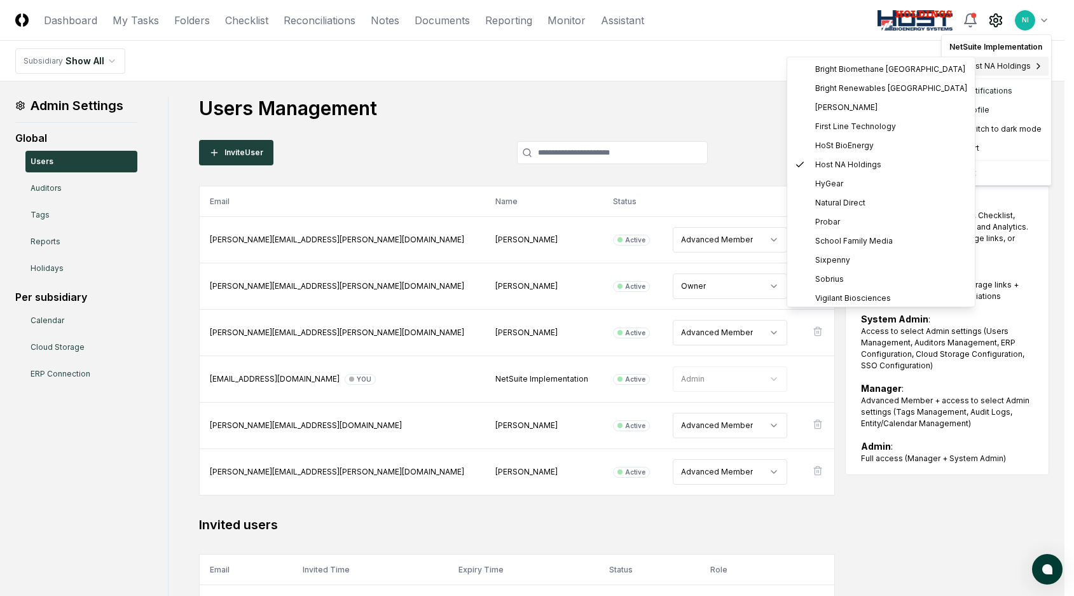
click at [1015, 69] on span "Host NA Holdings" at bounding box center [997, 65] width 66 height 11
click at [829, 183] on span "HyGear" at bounding box center [829, 183] width 28 height 11
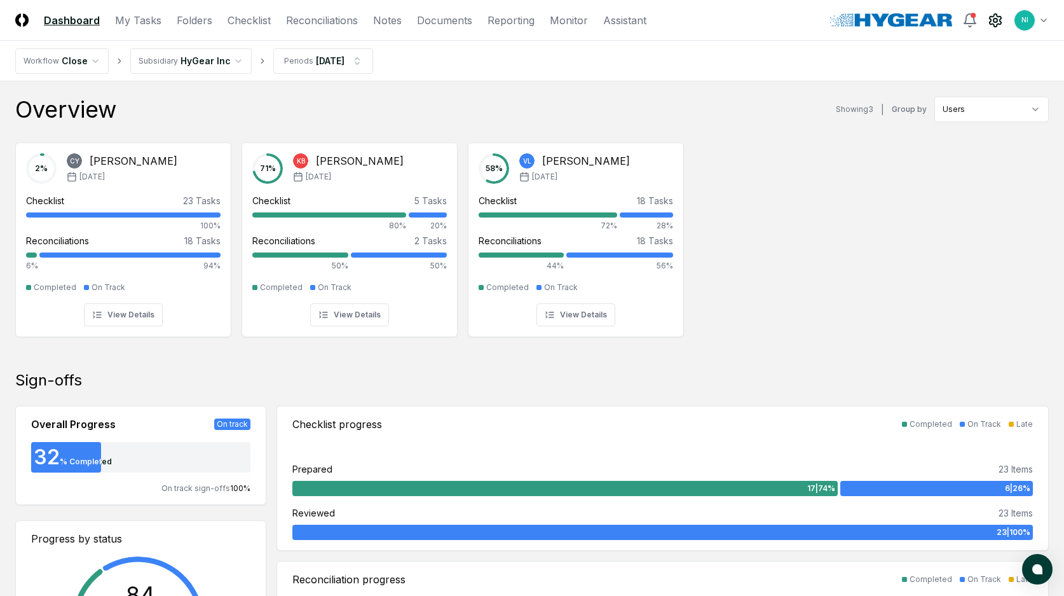
click at [990, 24] on icon at bounding box center [995, 20] width 15 height 15
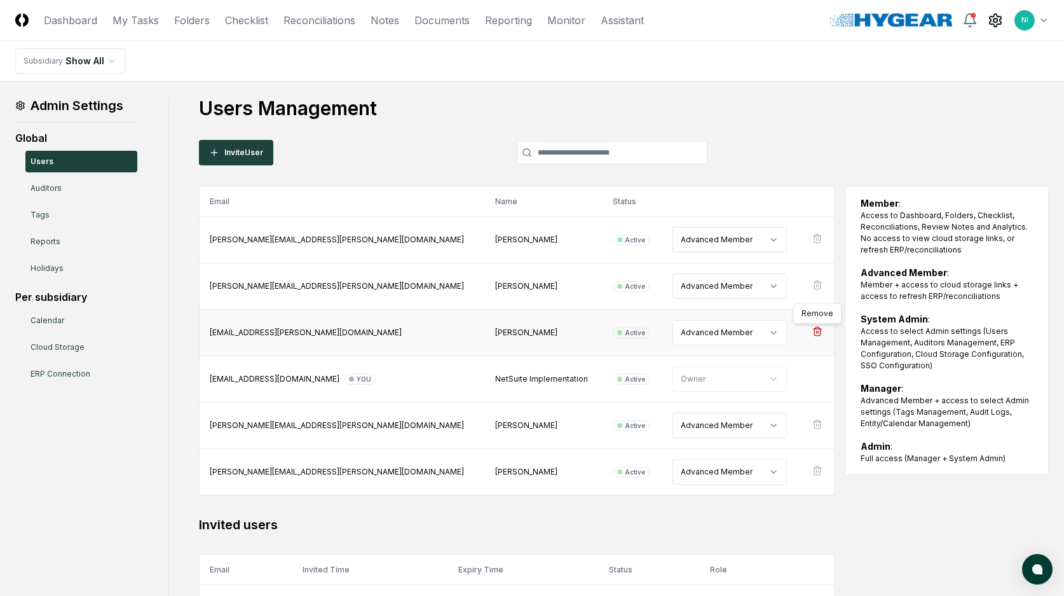
click at [814, 331] on icon at bounding box center [817, 331] width 10 height 10
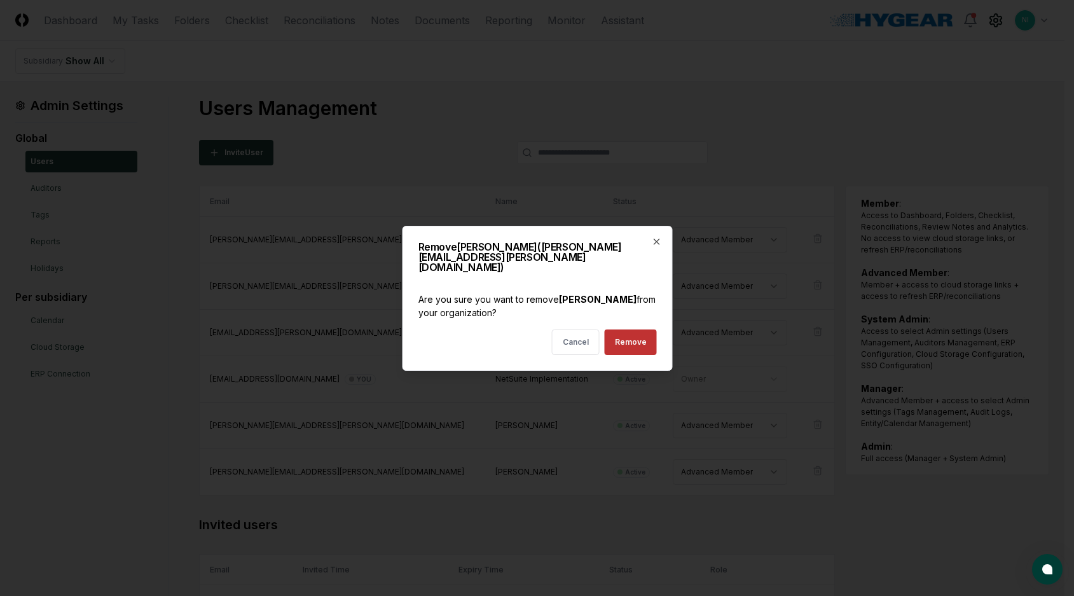
click at [636, 337] on button "Remove" at bounding box center [630, 341] width 52 height 25
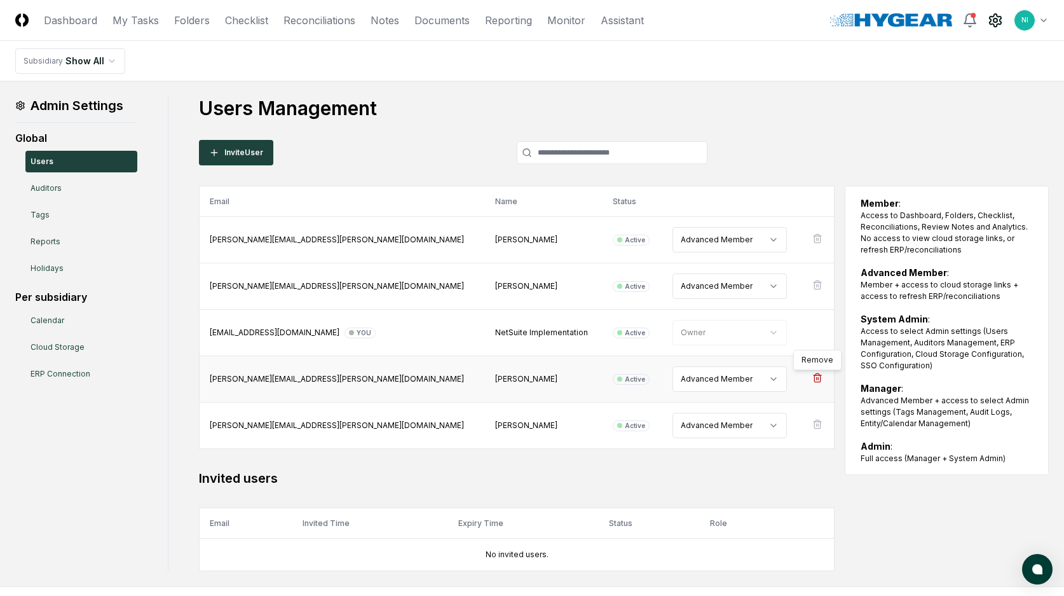
click at [814, 381] on icon at bounding box center [817, 377] width 10 height 10
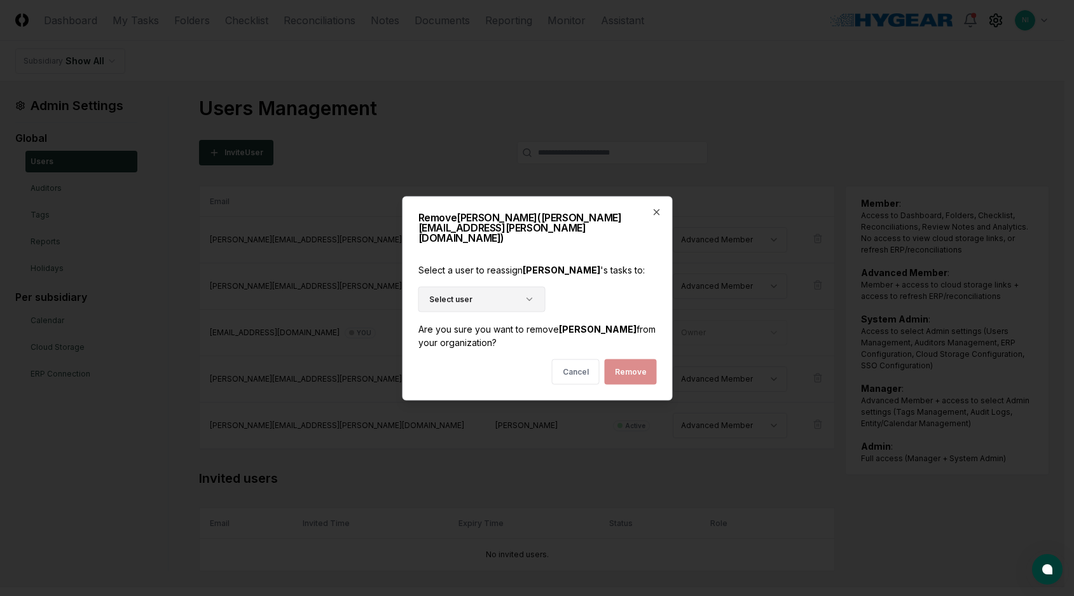
click at [528, 297] on icon "button" at bounding box center [528, 298] width 5 height 3
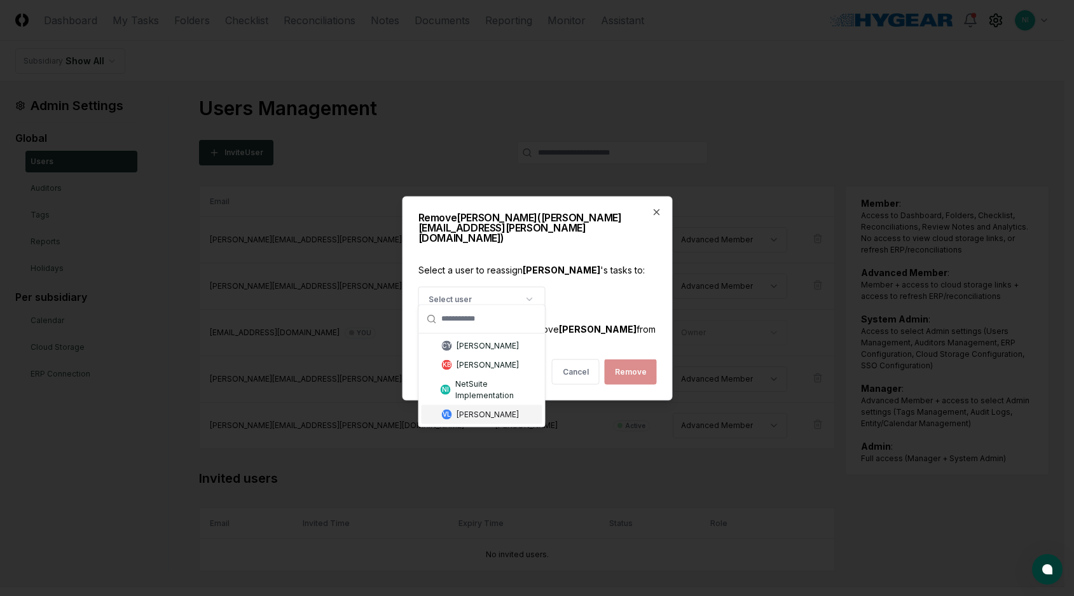
click at [516, 414] on div "[PERSON_NAME]" at bounding box center [487, 413] width 62 height 11
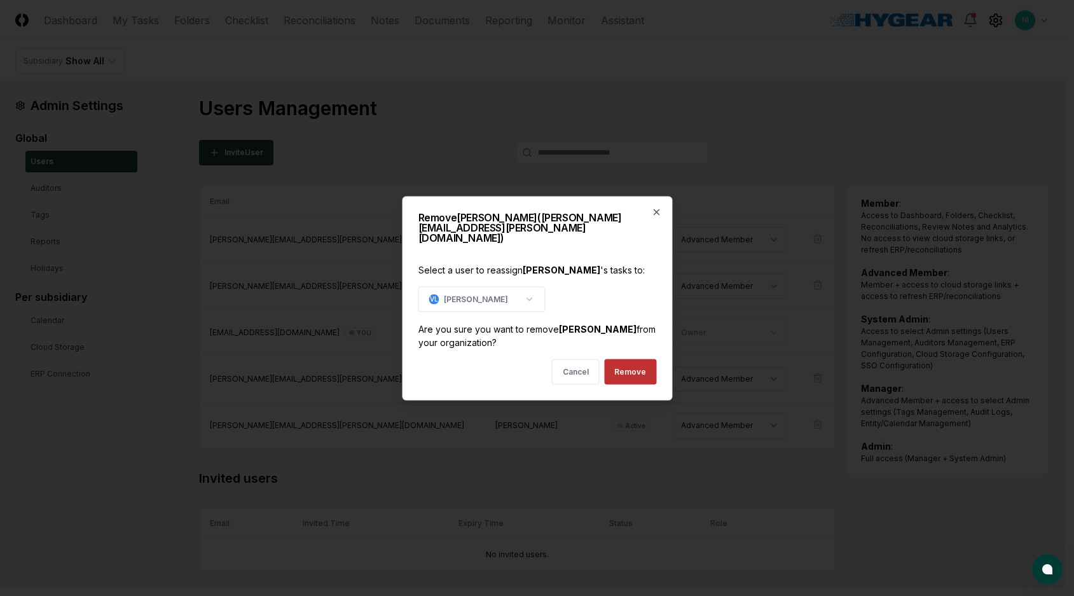
click at [621, 362] on button "Remove" at bounding box center [630, 370] width 52 height 25
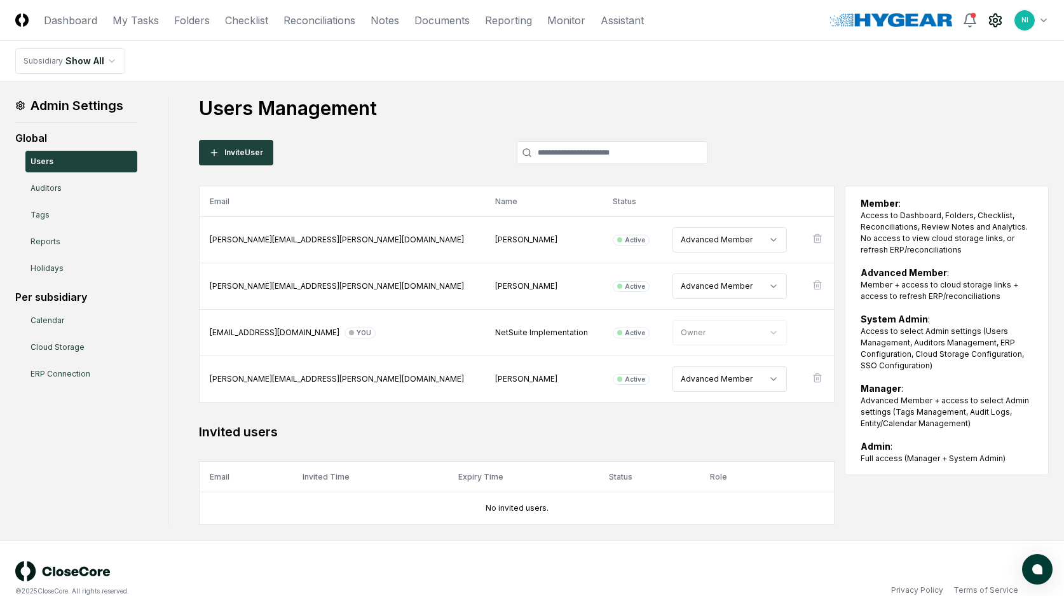
click at [1046, 20] on html "CloseCore Dashboard My Tasks Folders Checklist Reconciliations Notes Documents …" at bounding box center [532, 308] width 1064 height 616
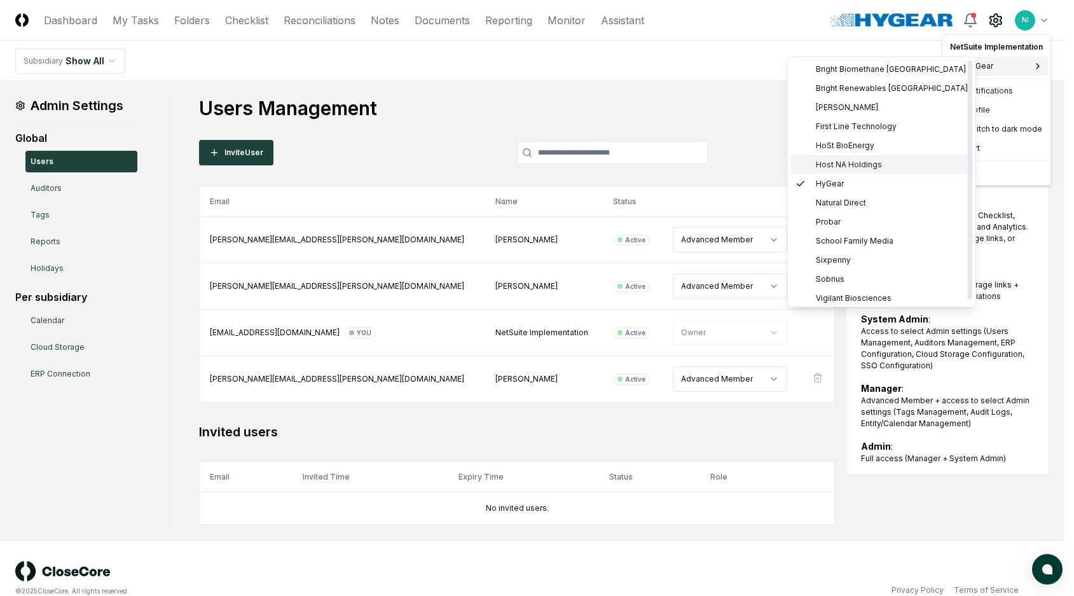
click at [840, 166] on span "Host NA Holdings" at bounding box center [849, 164] width 66 height 11
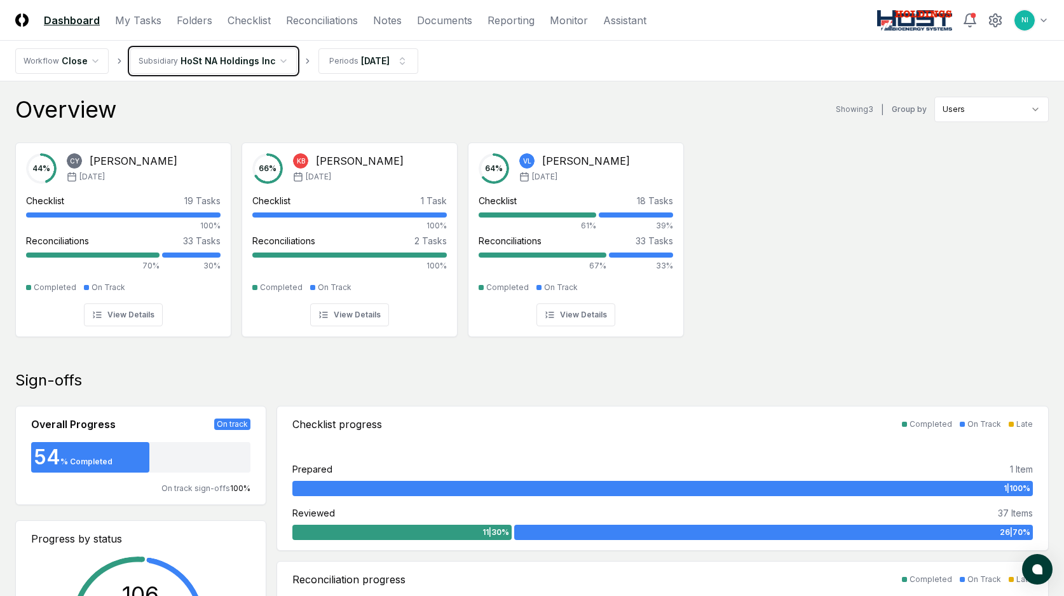
click at [202, 24] on link "Folders" at bounding box center [195, 20] width 36 height 15
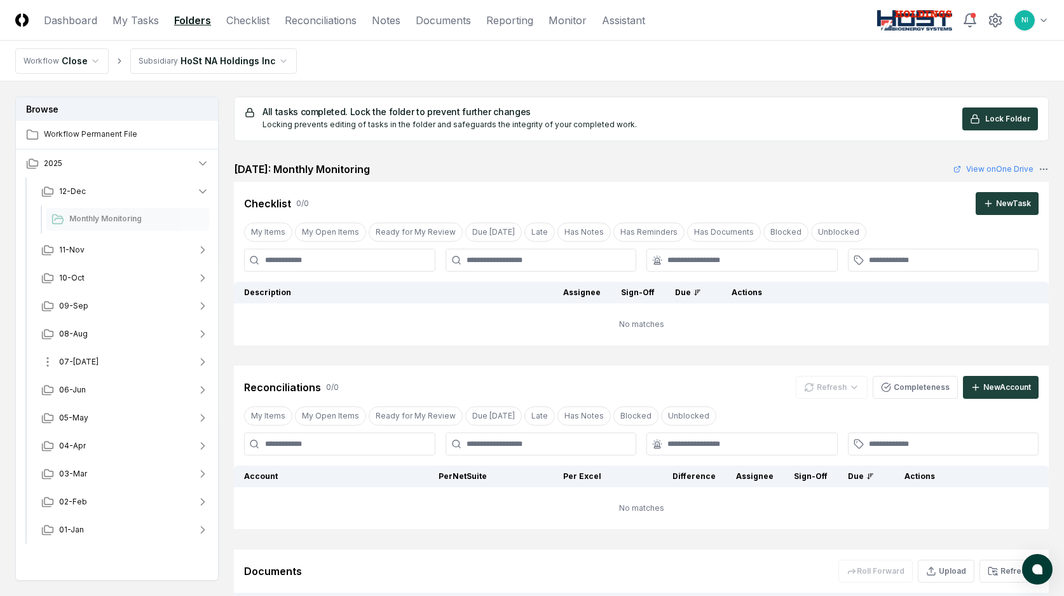
click at [80, 362] on span "07-[DATE]" at bounding box center [78, 361] width 39 height 11
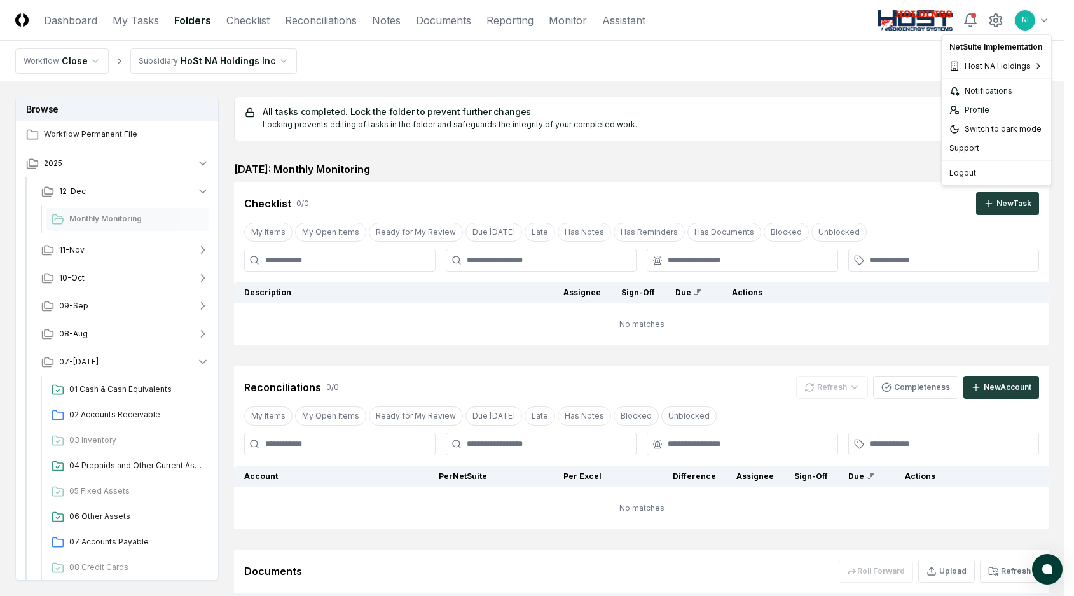
click at [1041, 21] on html "CloseCore Dashboard My Tasks Folders Checklist Reconciliations Notes Documents …" at bounding box center [537, 374] width 1074 height 748
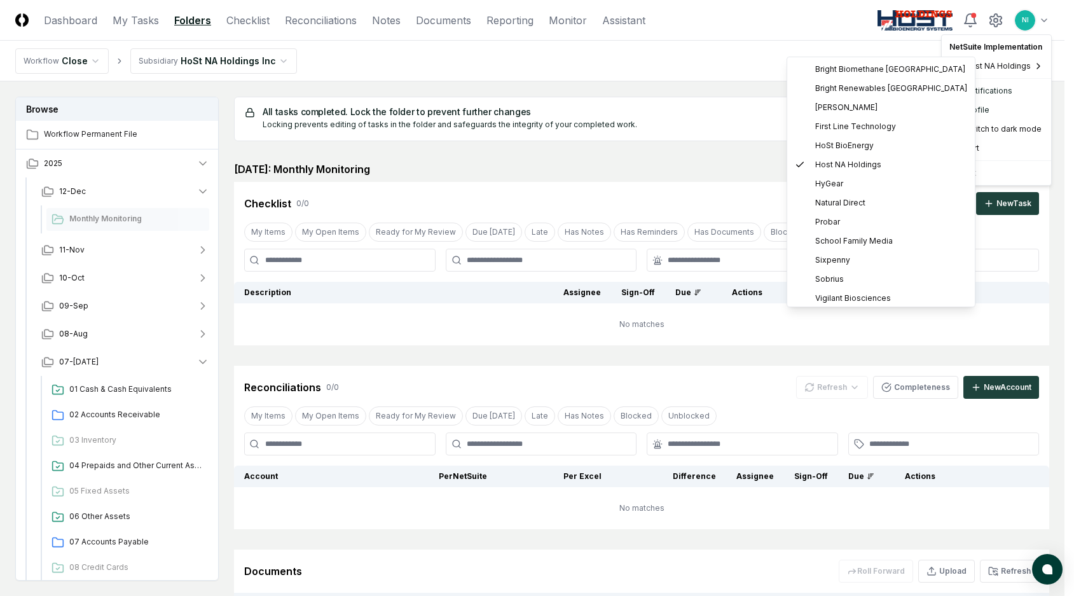
click at [276, 63] on html "CloseCore Dashboard My Tasks Folders Checklist Reconciliations Notes Documents …" at bounding box center [537, 374] width 1074 height 748
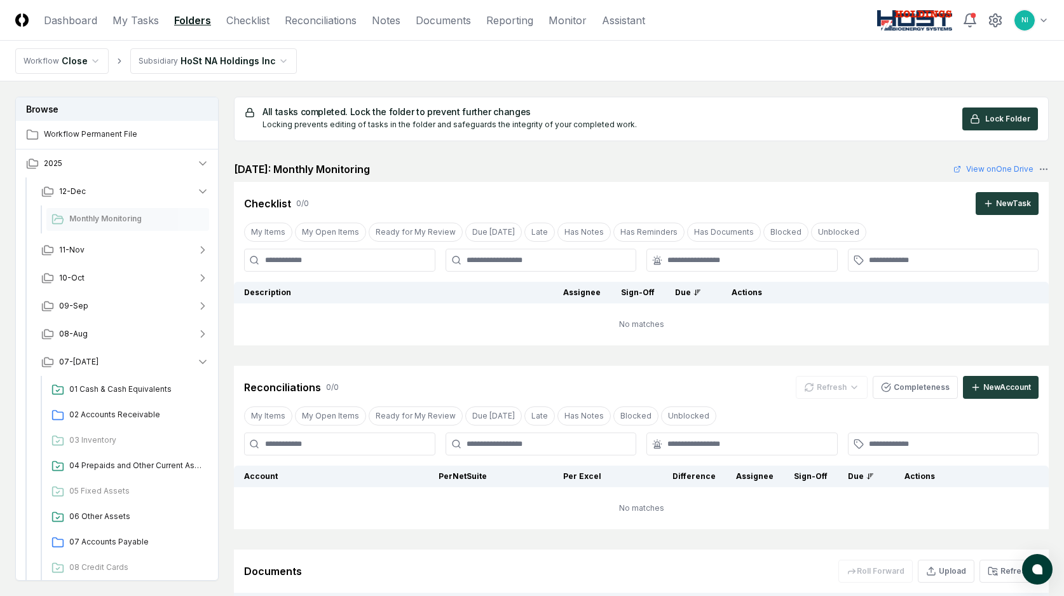
click at [276, 63] on html "CloseCore Dashboard My Tasks Folders Checklist Reconciliations Notes Documents …" at bounding box center [532, 374] width 1064 height 748
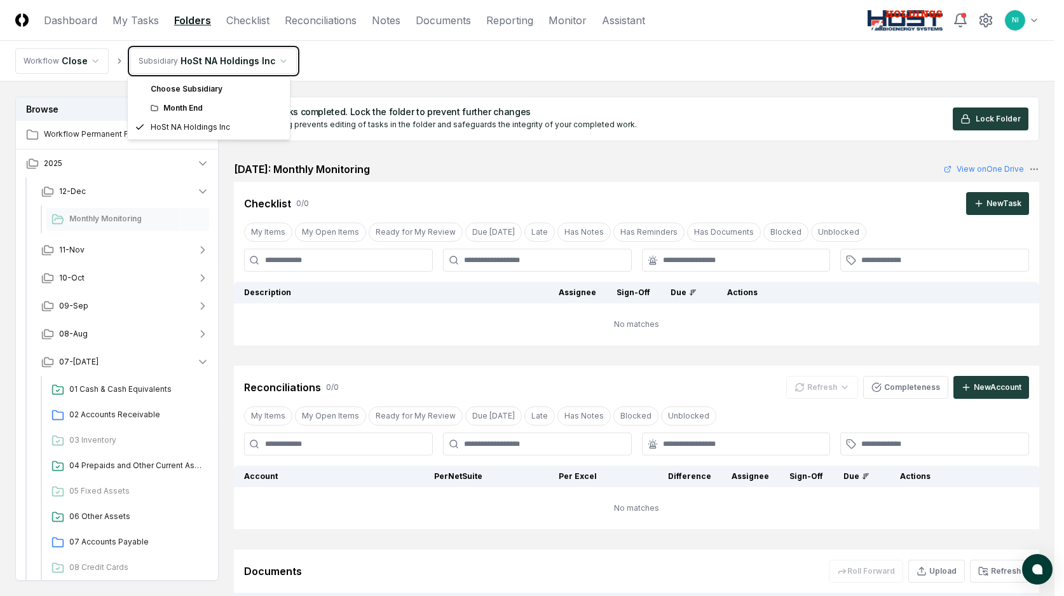
click at [1046, 20] on html "CloseCore Dashboard My Tasks Folders Checklist Reconciliations Notes Documents …" at bounding box center [532, 374] width 1064 height 748
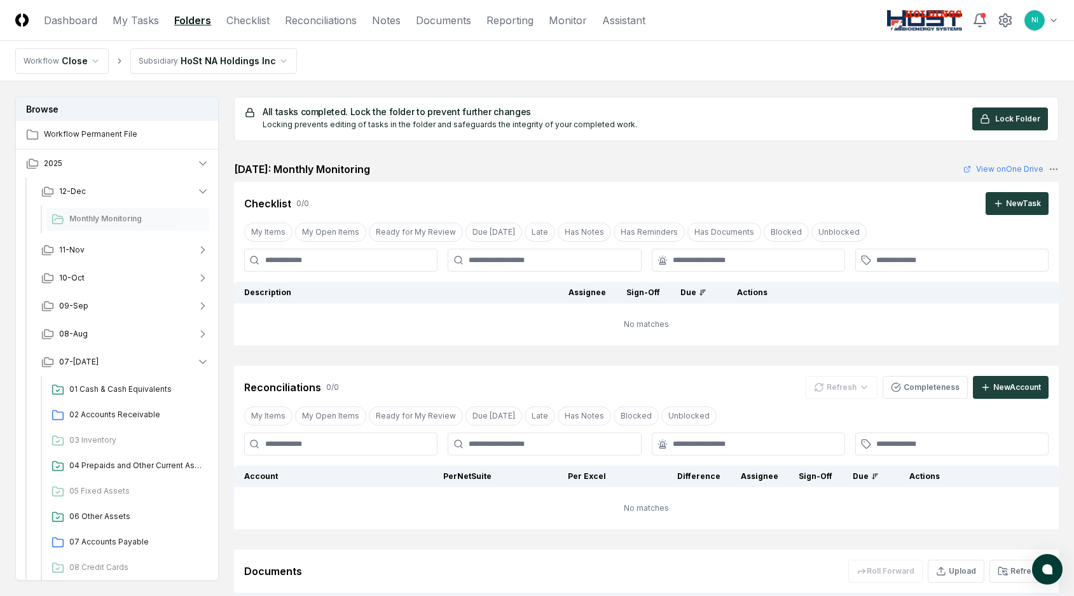
click at [1046, 20] on html "CloseCore Dashboard My Tasks Folders Checklist Reconciliations Notes Documents …" at bounding box center [537, 374] width 1074 height 748
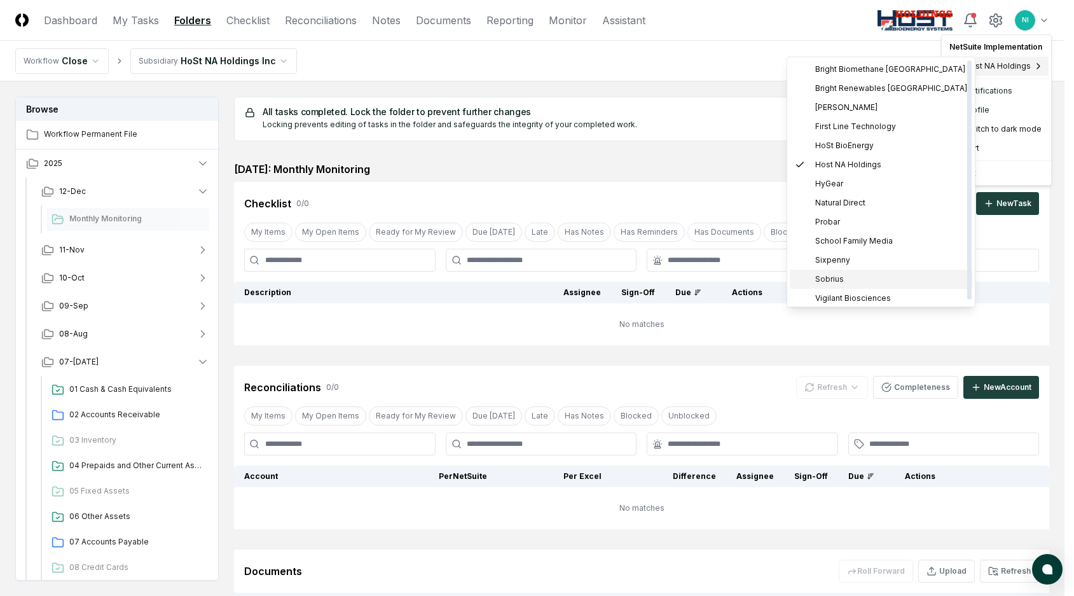
click at [834, 273] on div "Sobrius" at bounding box center [880, 279] width 182 height 19
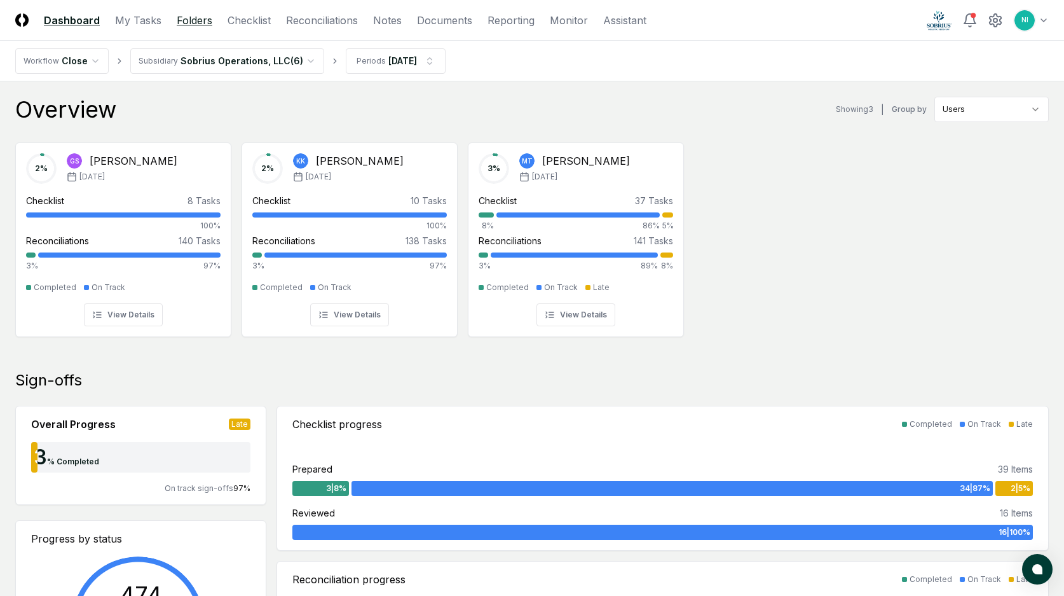
click at [193, 20] on link "Folders" at bounding box center [195, 20] width 36 height 15
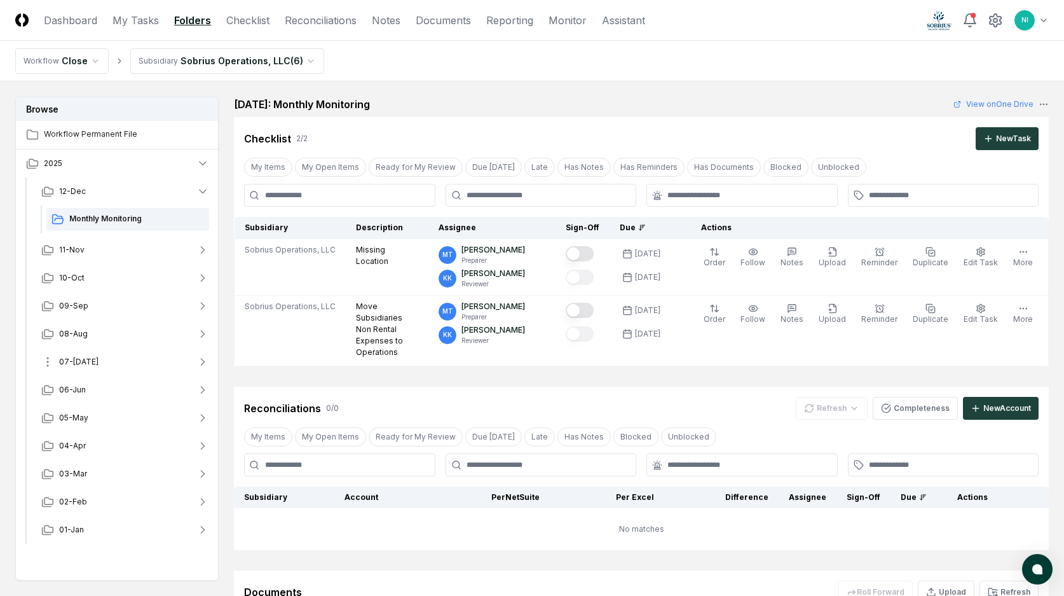
click at [75, 361] on span "07-[DATE]" at bounding box center [78, 361] width 39 height 11
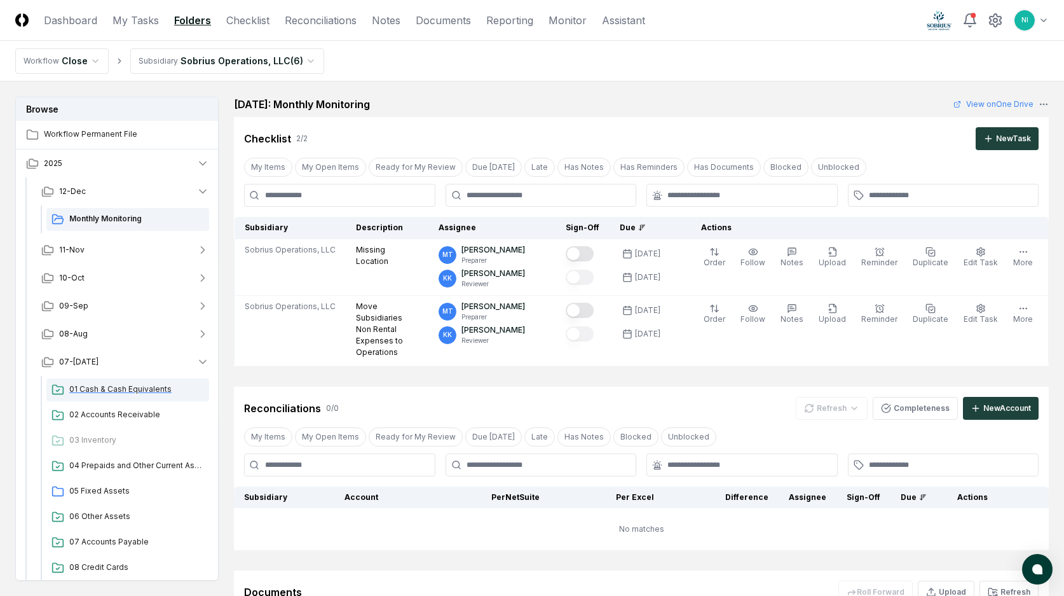
click at [142, 385] on span "01 Cash & Cash Equivalents" at bounding box center [136, 388] width 135 height 11
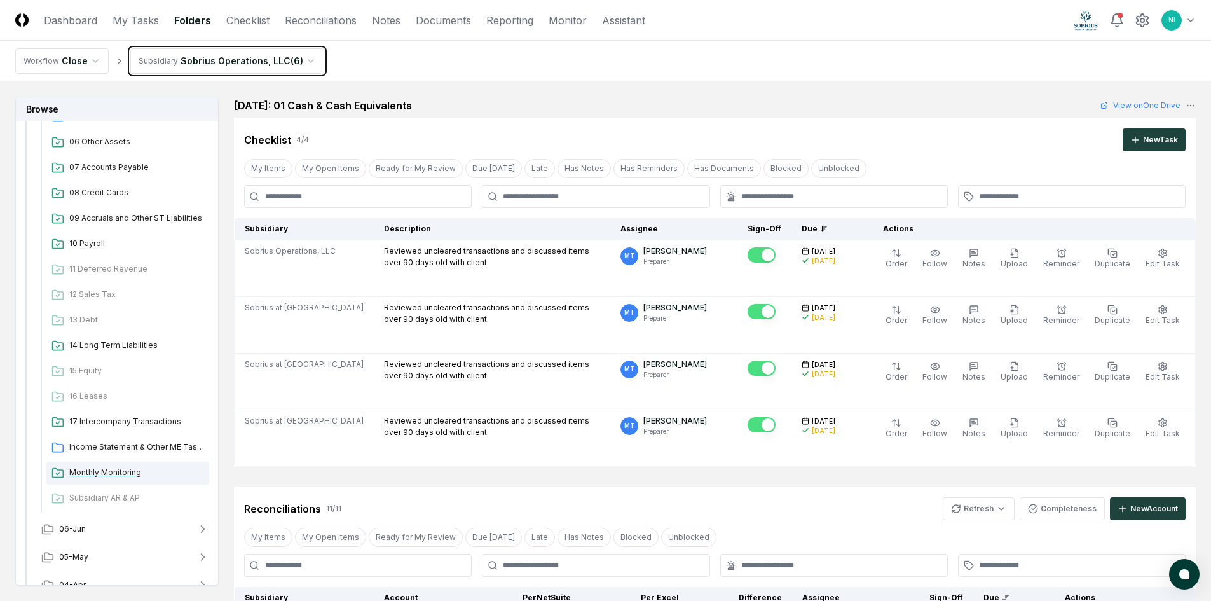
scroll to position [381, 0]
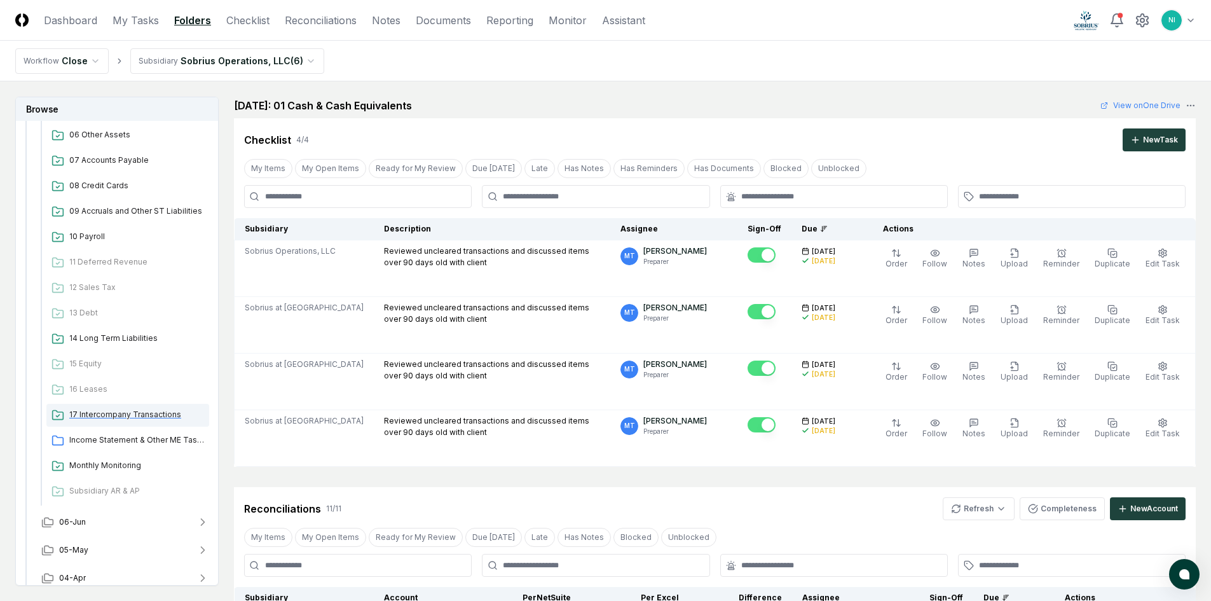
click at [116, 415] on span "17 Intercompany Transactions" at bounding box center [136, 414] width 135 height 11
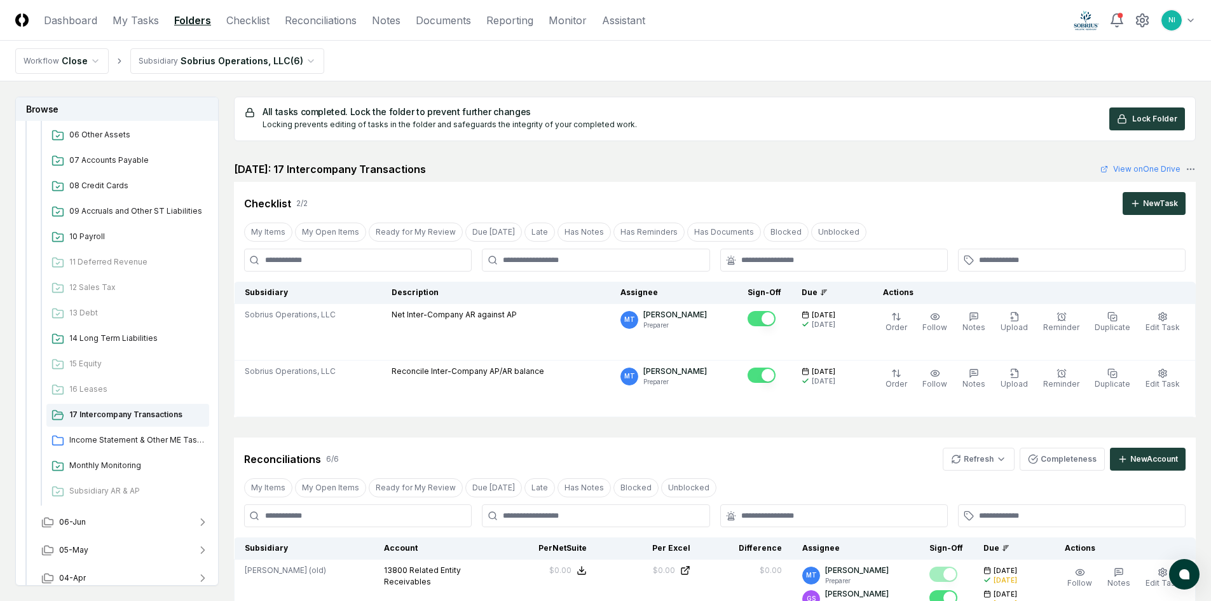
click at [1073, 19] on header "CloseCore Dashboard My Tasks Folders Checklist Reconciliations Notes Documents …" at bounding box center [605, 20] width 1211 height 41
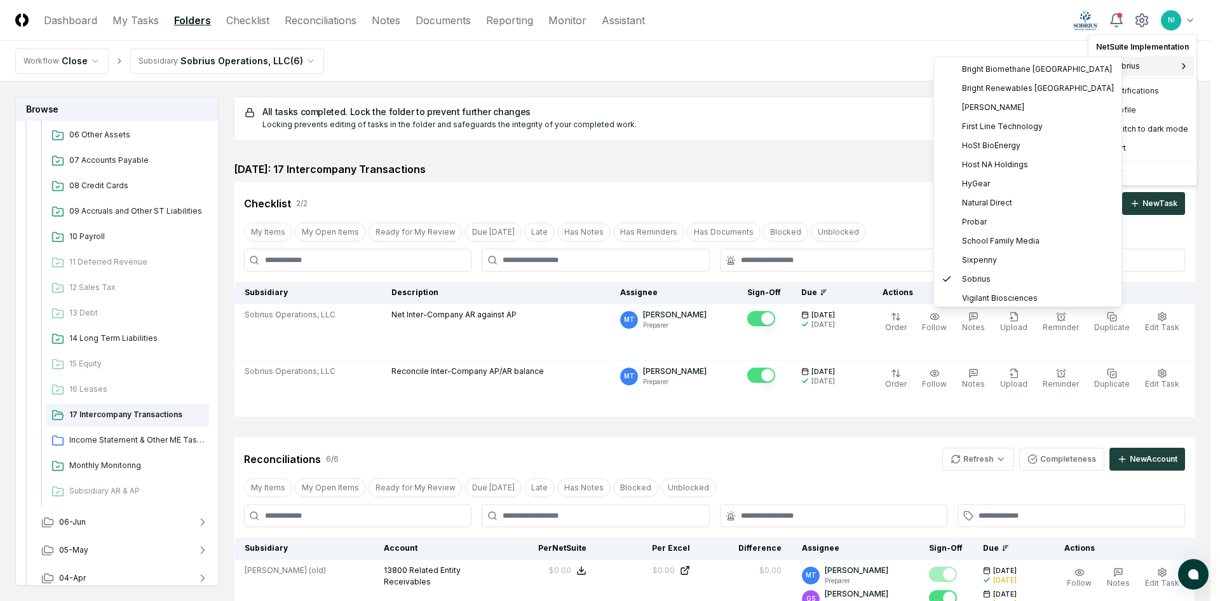
click at [1073, 65] on span "Sobrius" at bounding box center [1126, 65] width 29 height 11
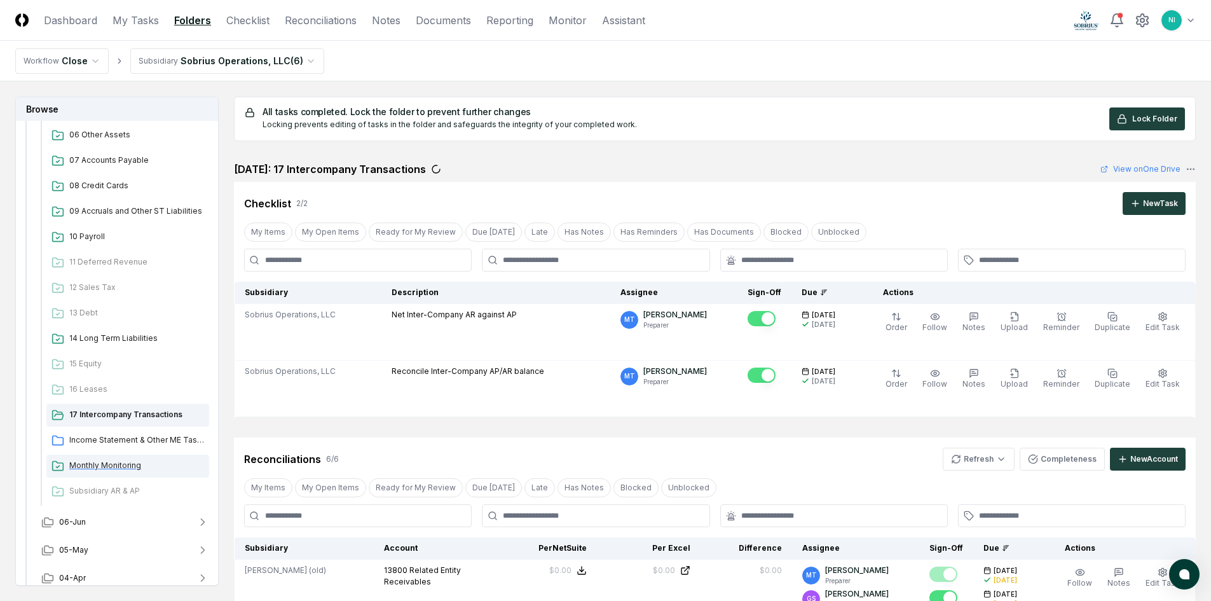
click at [130, 459] on div "Monthly Monitoring" at bounding box center [127, 465] width 163 height 23
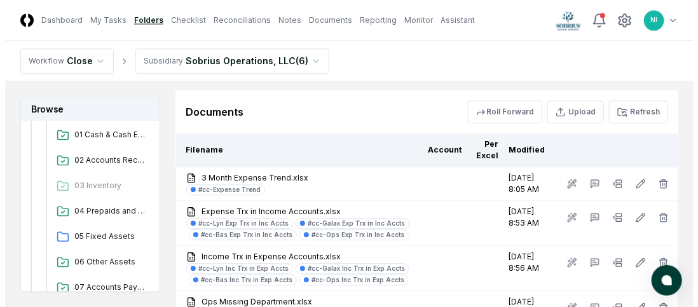
scroll to position [1081, 0]
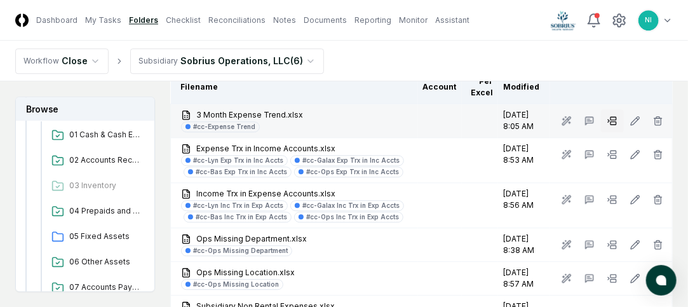
click at [611, 121] on rect at bounding box center [614, 122] width 6 height 3
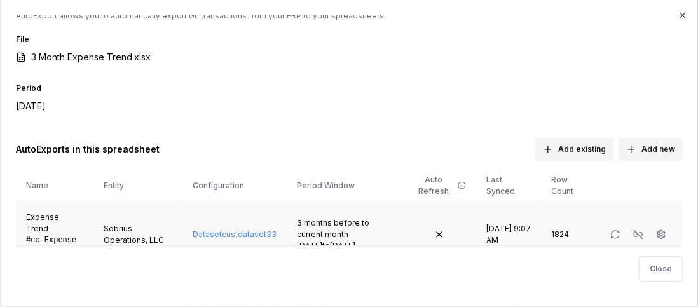
scroll to position [36, 0]
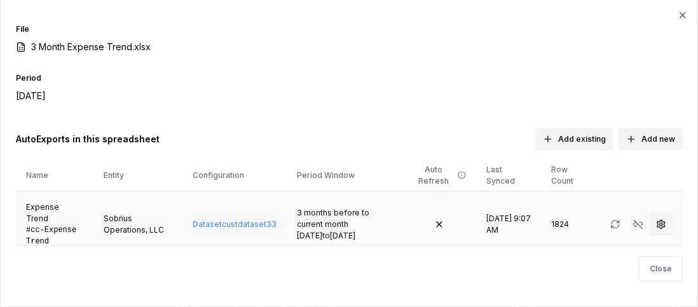
click at [656, 219] on icon "button" at bounding box center [661, 224] width 10 height 10
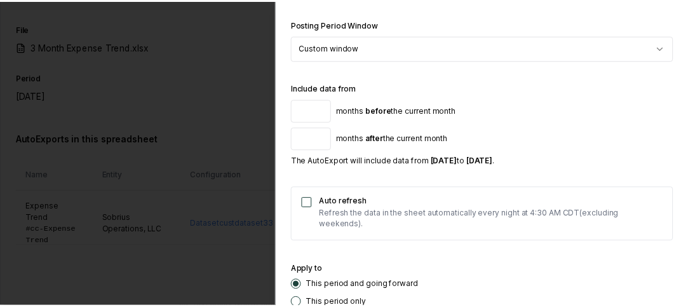
scroll to position [621, 0]
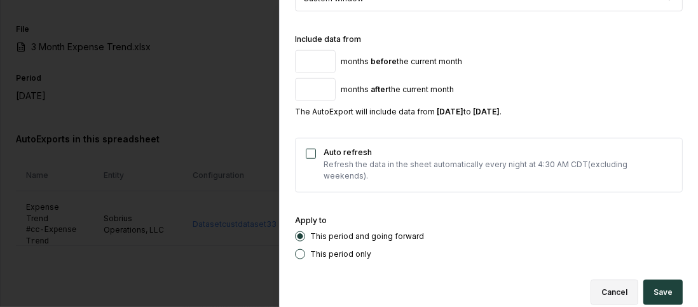
click at [613, 282] on button "Cancel" at bounding box center [615, 292] width 48 height 25
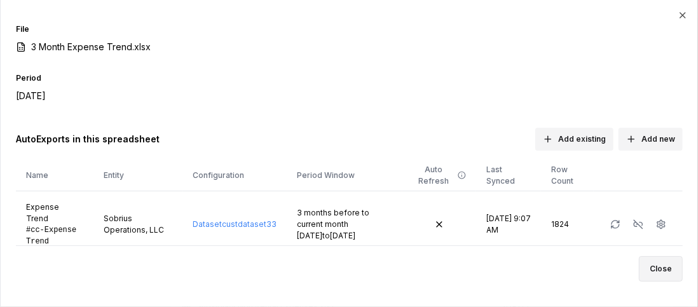
click at [664, 270] on button "Close" at bounding box center [661, 268] width 44 height 25
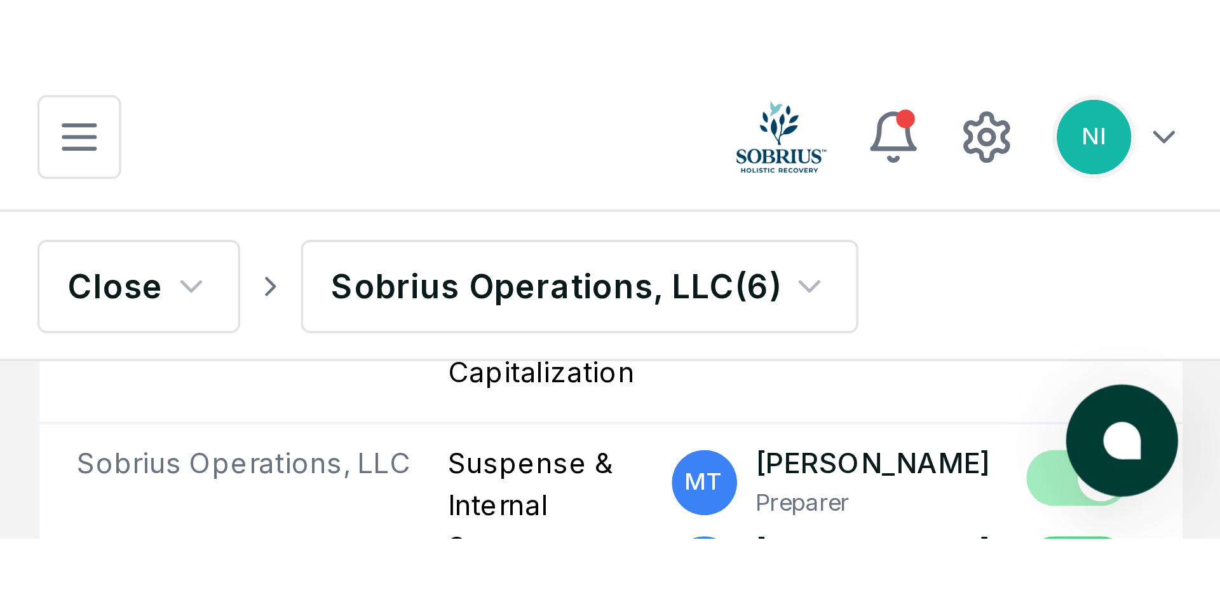
scroll to position [0, 0]
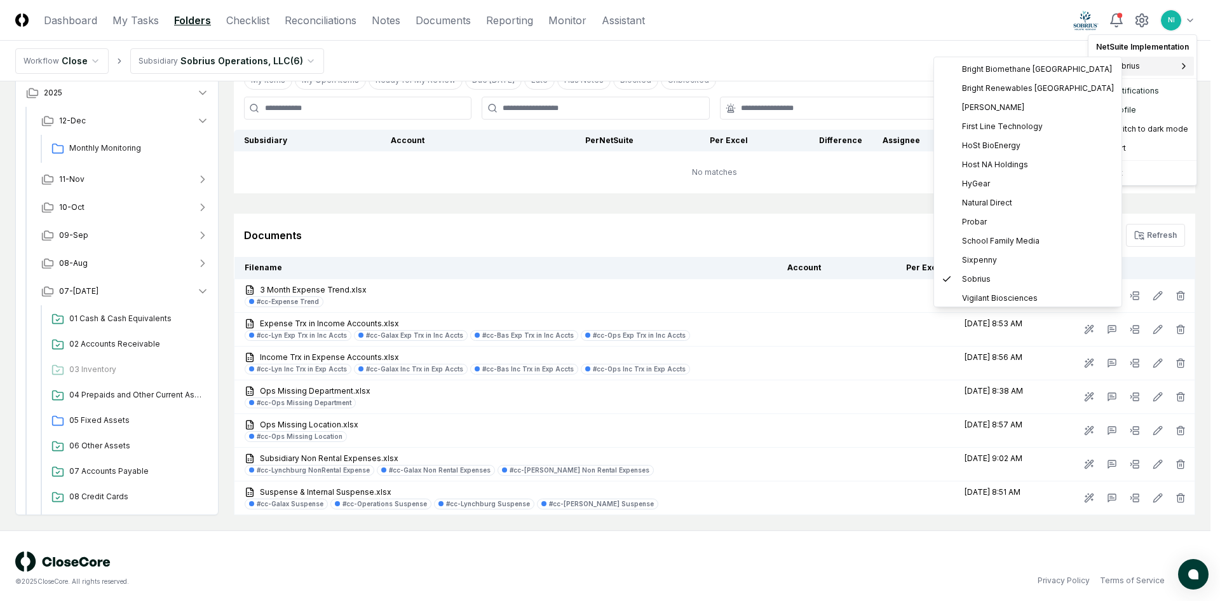
click at [1073, 61] on div "Sobrius" at bounding box center [1142, 66] width 103 height 19
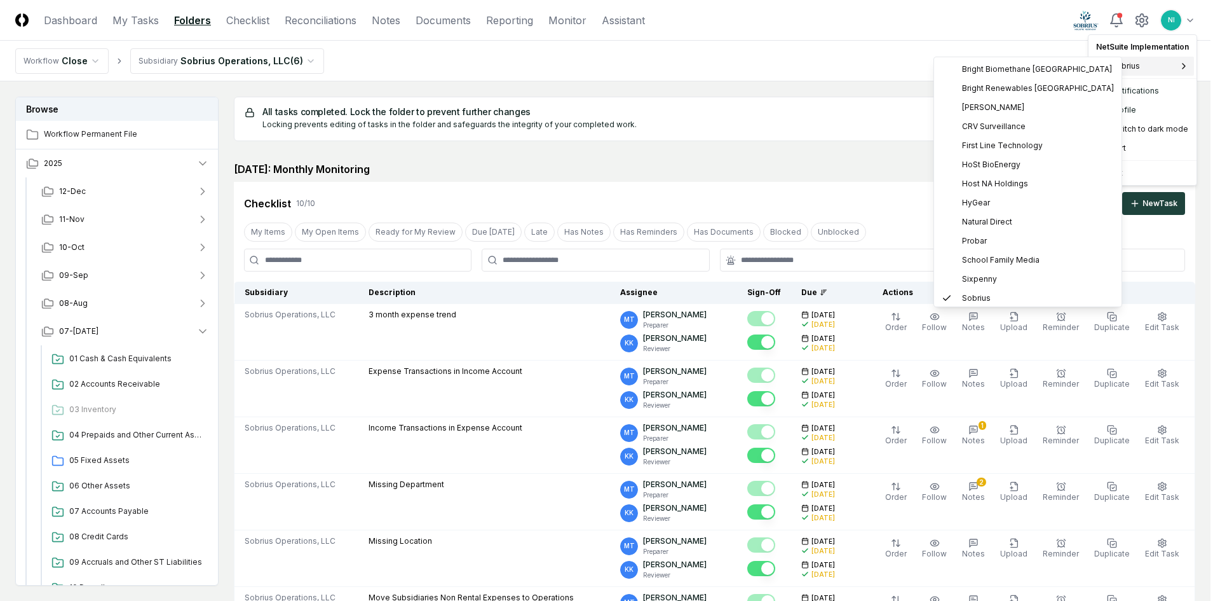
scroll to position [860, 0]
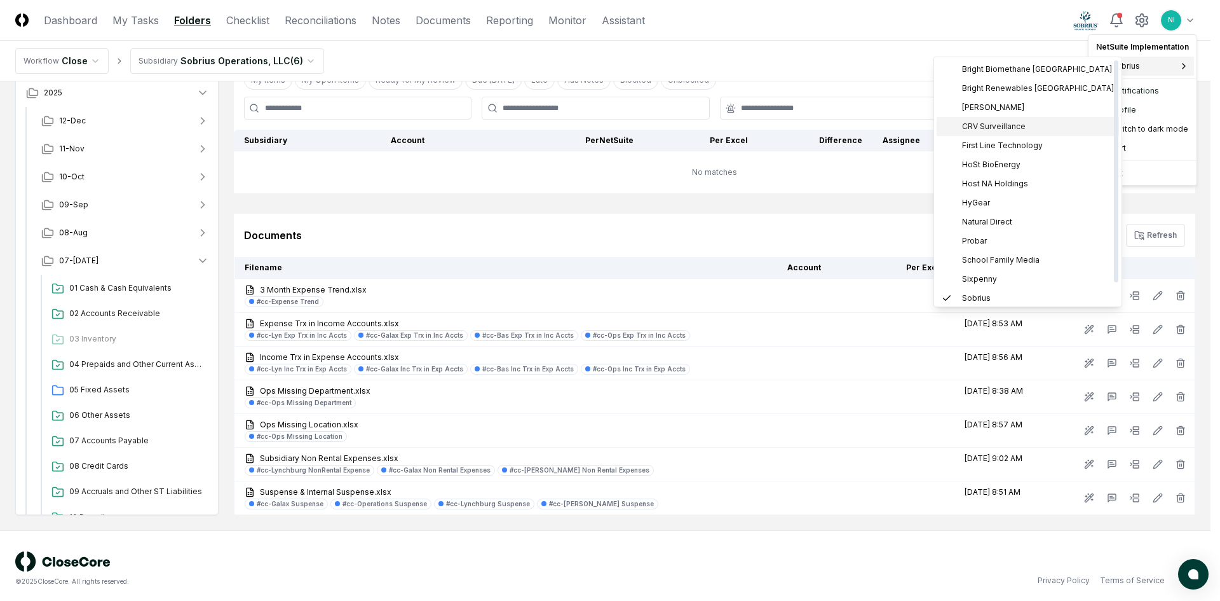
click at [1001, 130] on span "CRV Surveillance" at bounding box center [994, 126] width 64 height 11
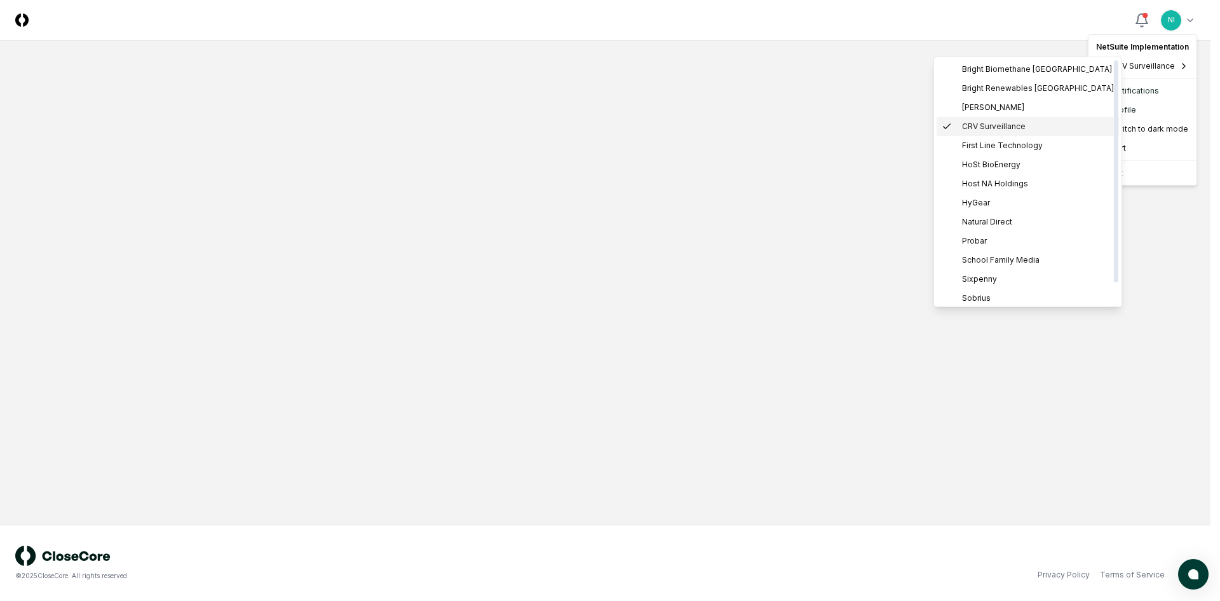
scroll to position [0, 0]
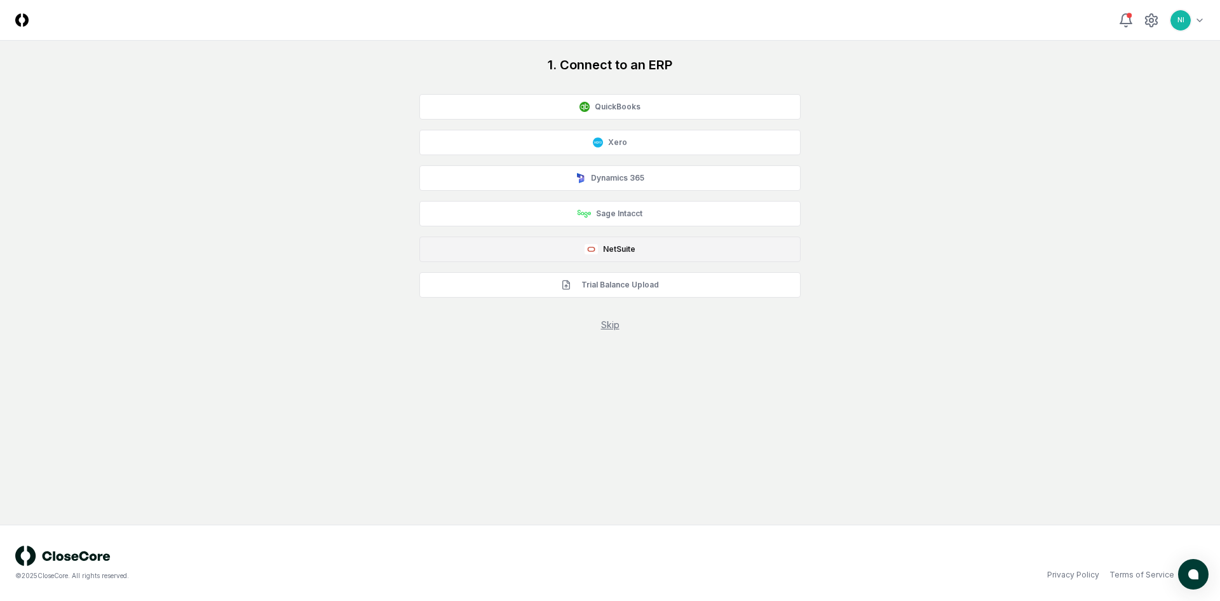
click at [614, 247] on button "NetSuite" at bounding box center [610, 248] width 381 height 25
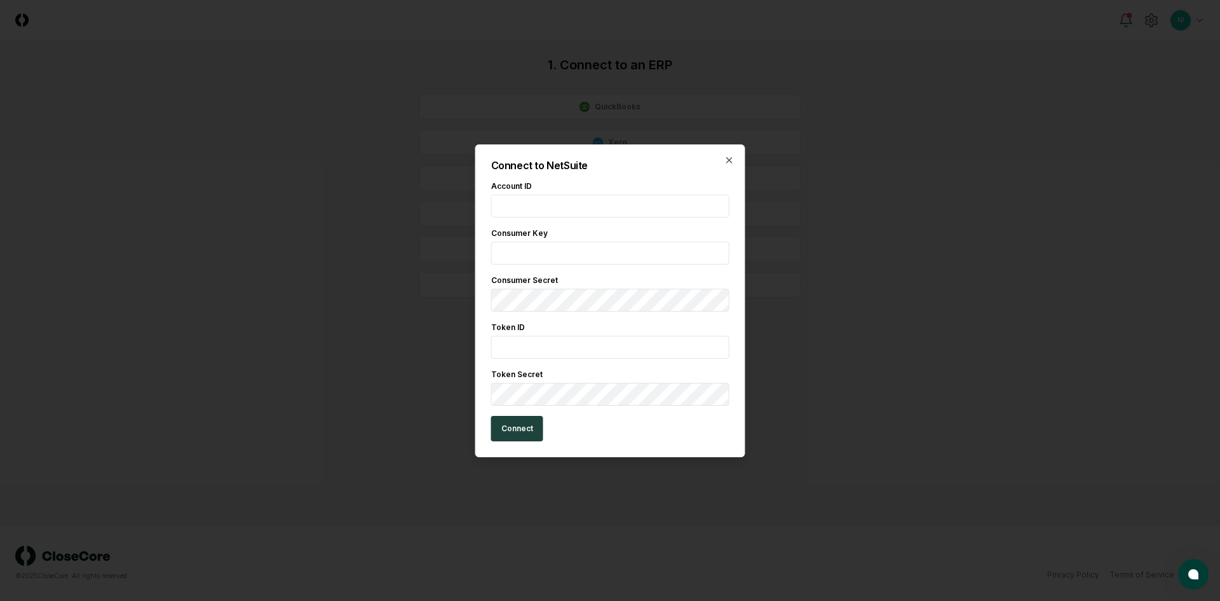
click at [543, 202] on input "text" at bounding box center [610, 206] width 238 height 23
type input "*******"
click at [515, 252] on input "text" at bounding box center [610, 253] width 238 height 23
click at [732, 160] on icon "button" at bounding box center [730, 160] width 10 height 10
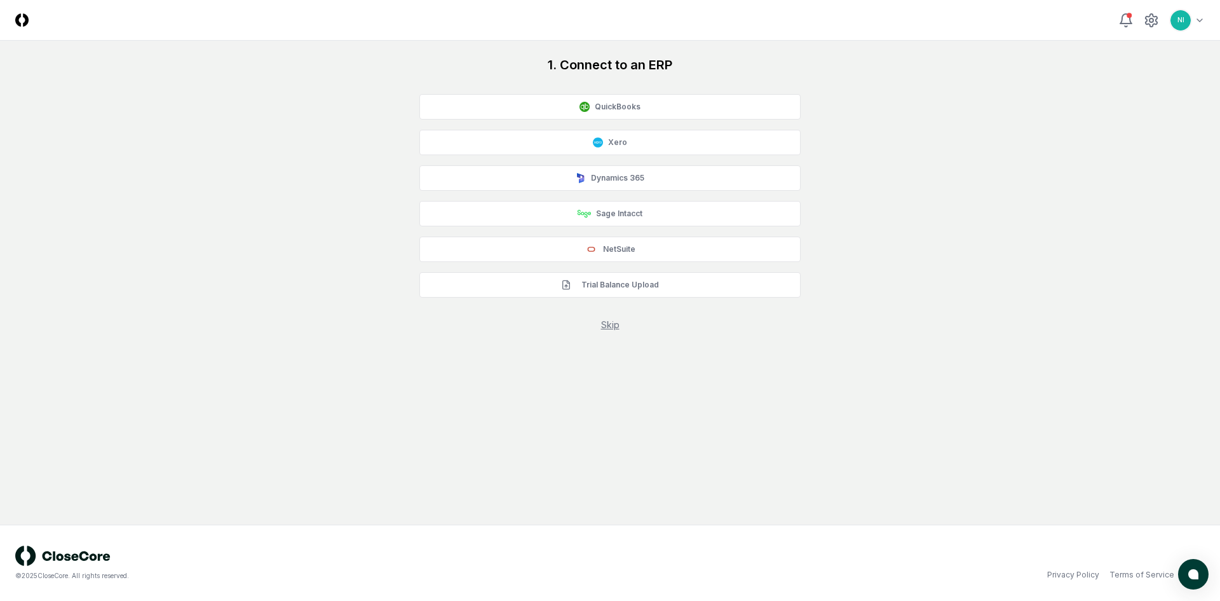
click at [615, 326] on link "Skip" at bounding box center [610, 324] width 18 height 11
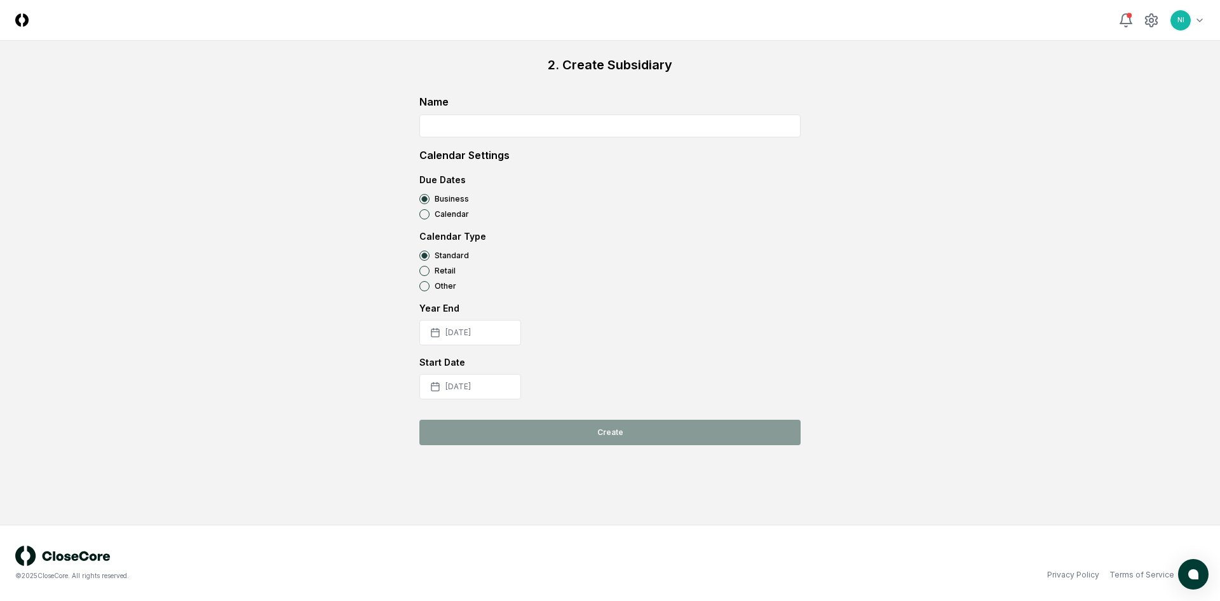
click at [540, 126] on input at bounding box center [610, 125] width 381 height 23
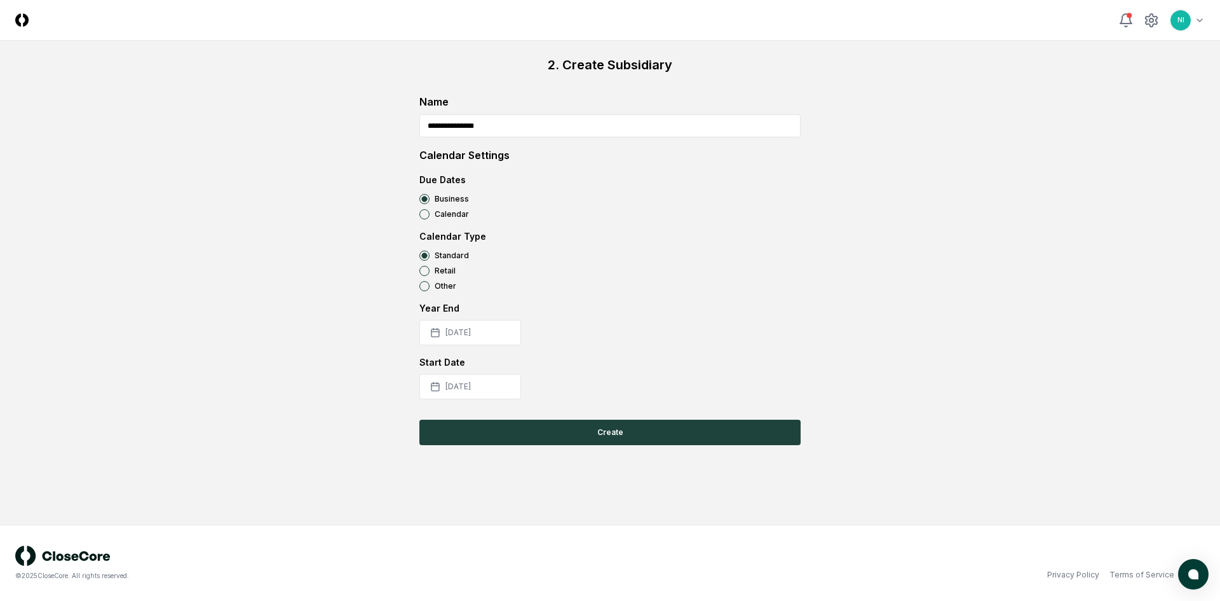
type input "**********"
drag, startPoint x: 502, startPoint y: 123, endPoint x: 357, endPoint y: 126, distance: 145.0
click at [357, 126] on div "**********" at bounding box center [610, 250] width 1190 height 389
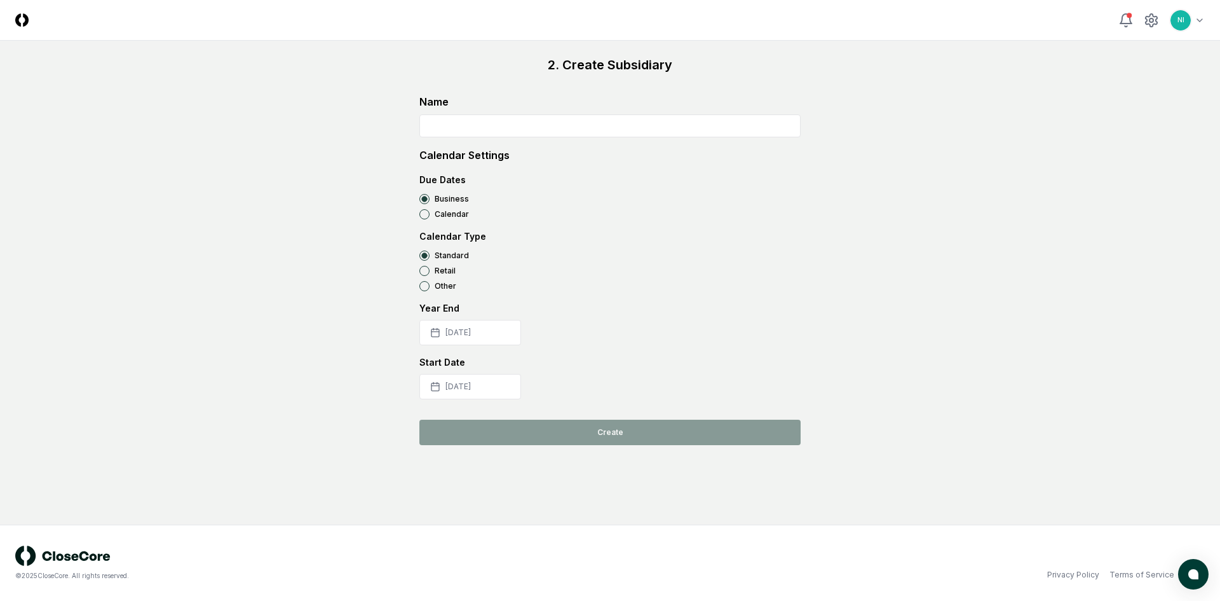
click at [357, 132] on div "2. Create Subsidiary Name Calendar Settings Due Dates Business Calendar Calenda…" at bounding box center [610, 250] width 1190 height 389
click at [22, 21] on img at bounding box center [21, 19] width 13 height 13
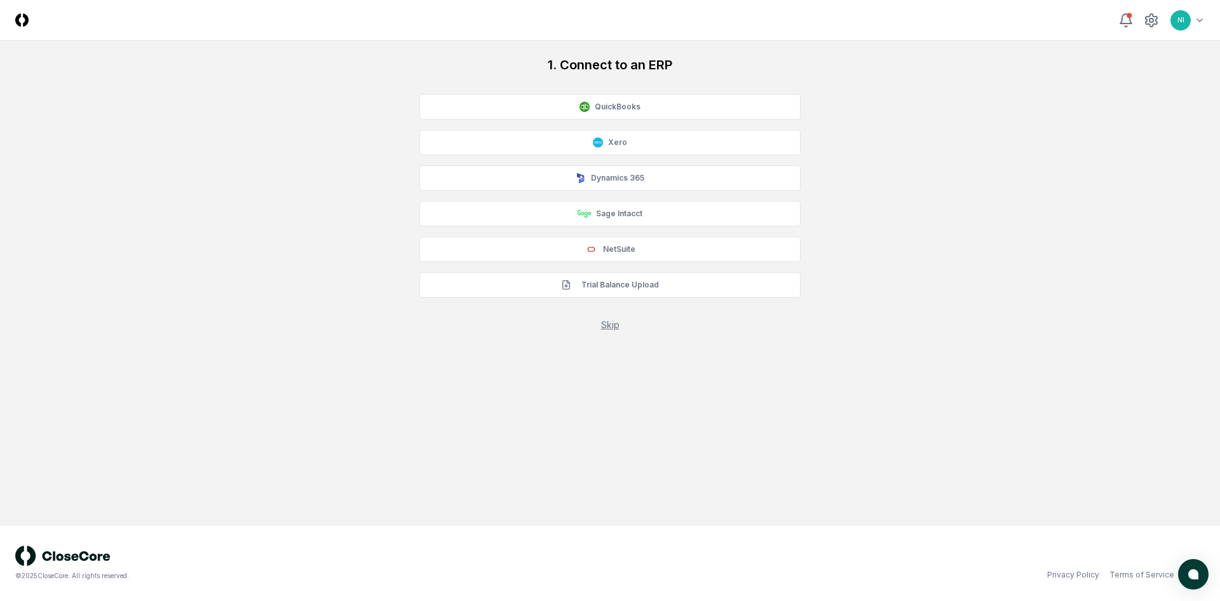
click at [24, 20] on img at bounding box center [21, 19] width 13 height 13
click at [613, 327] on link "Skip" at bounding box center [610, 324] width 18 height 11
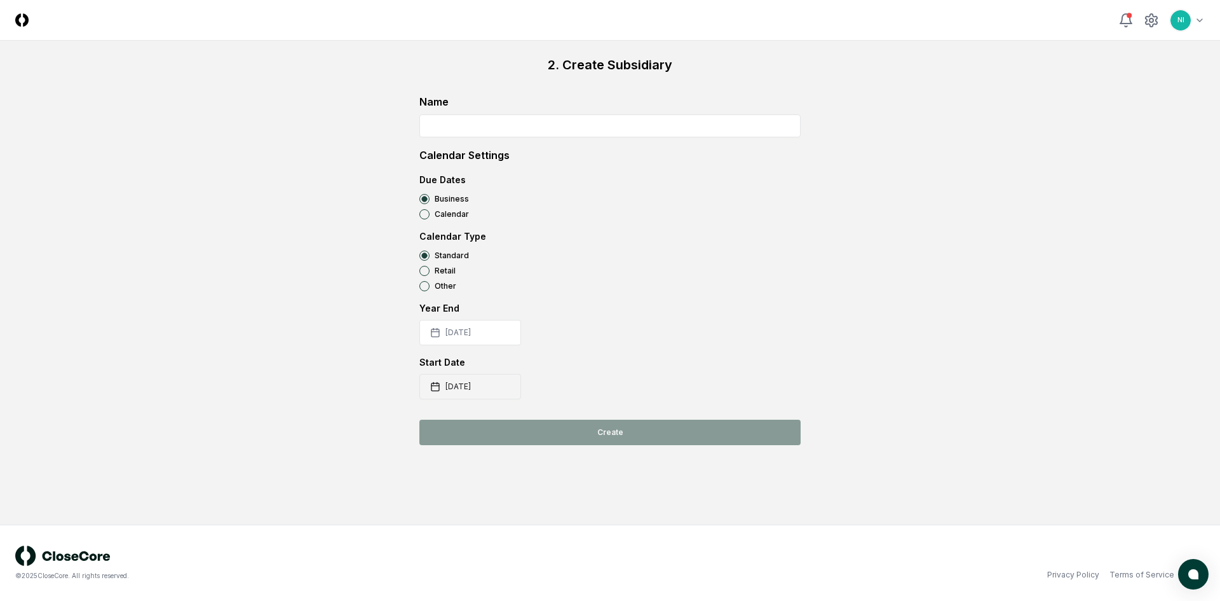
click at [496, 390] on button "[DATE]" at bounding box center [471, 386] width 102 height 25
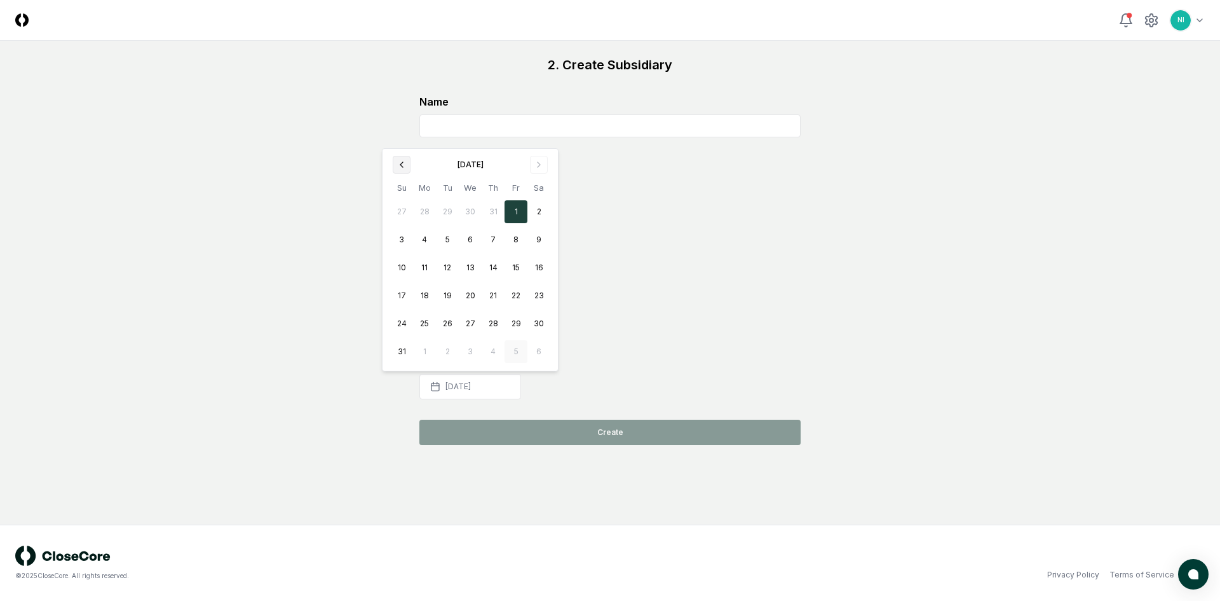
click at [405, 163] on icon "Go to previous month" at bounding box center [402, 165] width 10 height 10
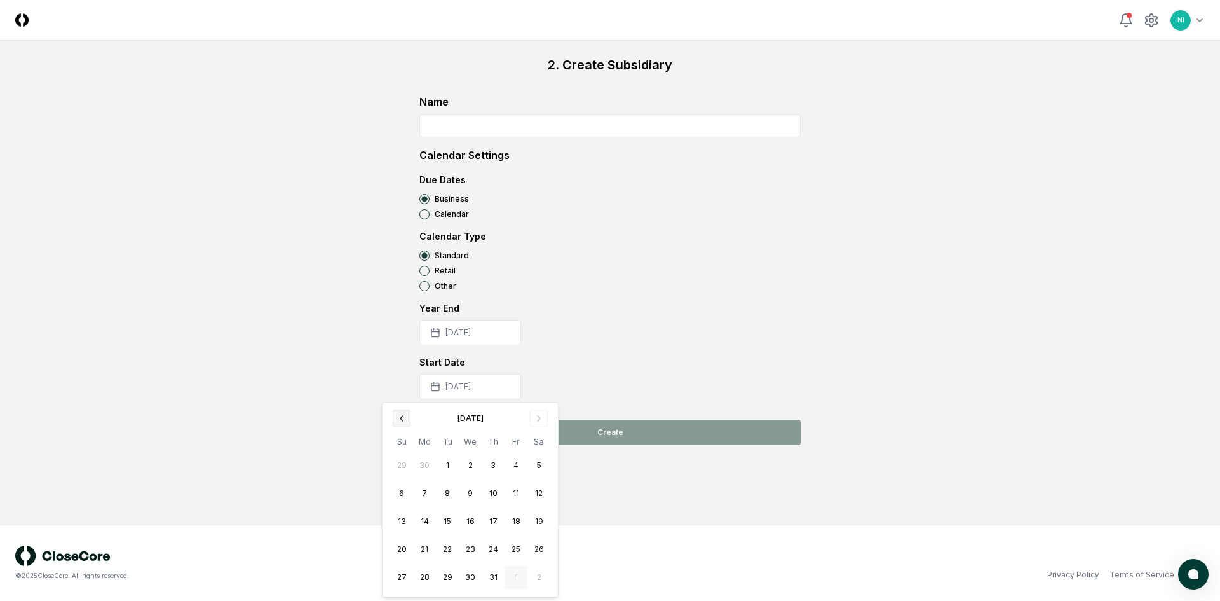
click at [398, 421] on icon "Go to previous month" at bounding box center [402, 418] width 10 height 10
click at [399, 416] on icon "Go to previous month" at bounding box center [402, 418] width 10 height 10
click at [446, 463] on button "1" at bounding box center [447, 465] width 23 height 23
click at [563, 385] on div "Start Date 2025-04-[DATE] Mo Tu We Th Fr Sa 30 31 1 2 3 4 5 6 7 8 9 10 11 12 13…" at bounding box center [610, 377] width 381 height 44
